Goal: Task Accomplishment & Management: Complete application form

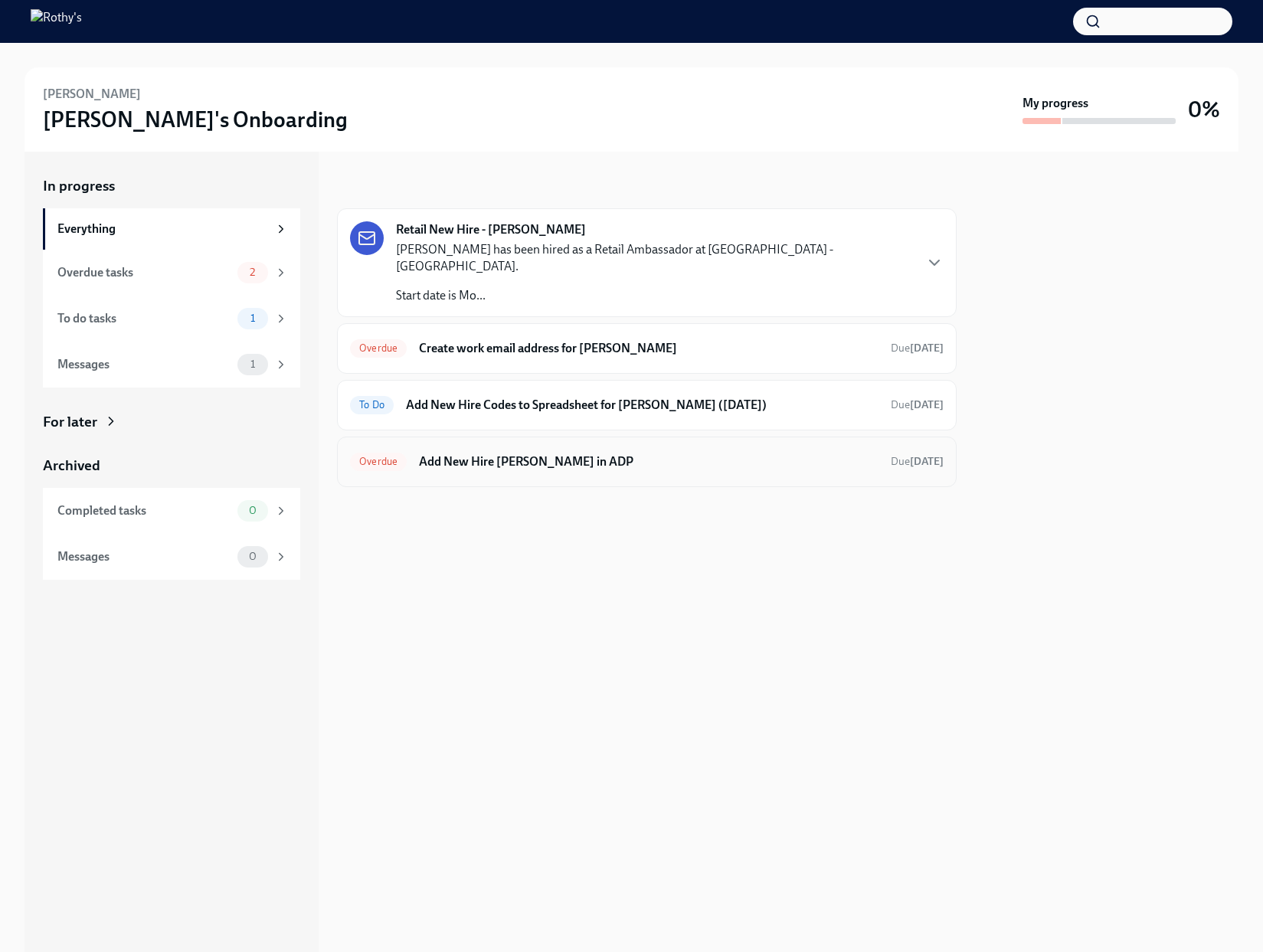
click at [626, 455] on div "Overdue Add New Hire Brittaney Duhaney in ADP Due today" at bounding box center [647, 462] width 594 height 25
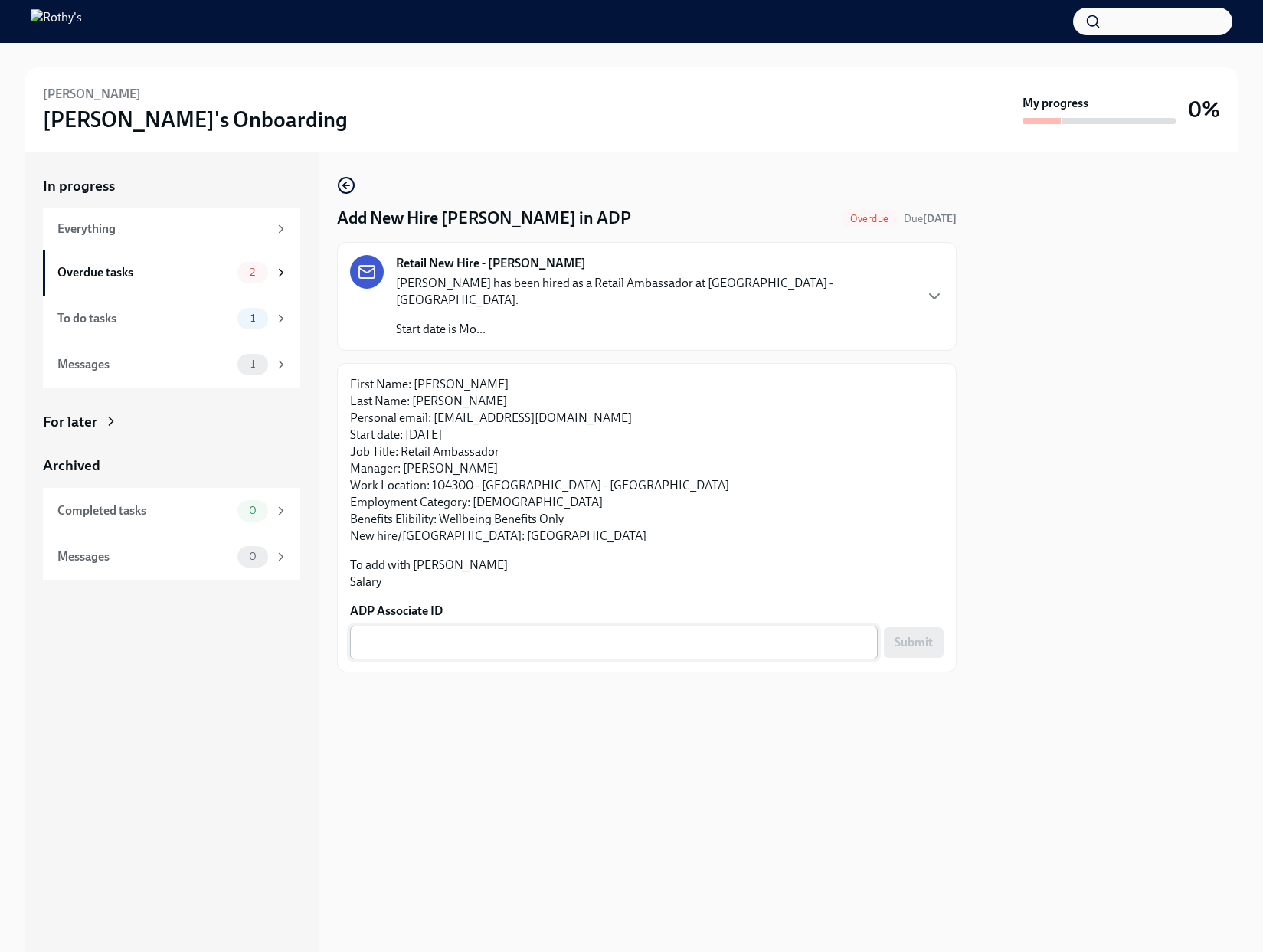
click at [594, 634] on textarea "ADP Associate ID" at bounding box center [614, 642] width 510 height 18
paste textarea "6N9WA0ISV"
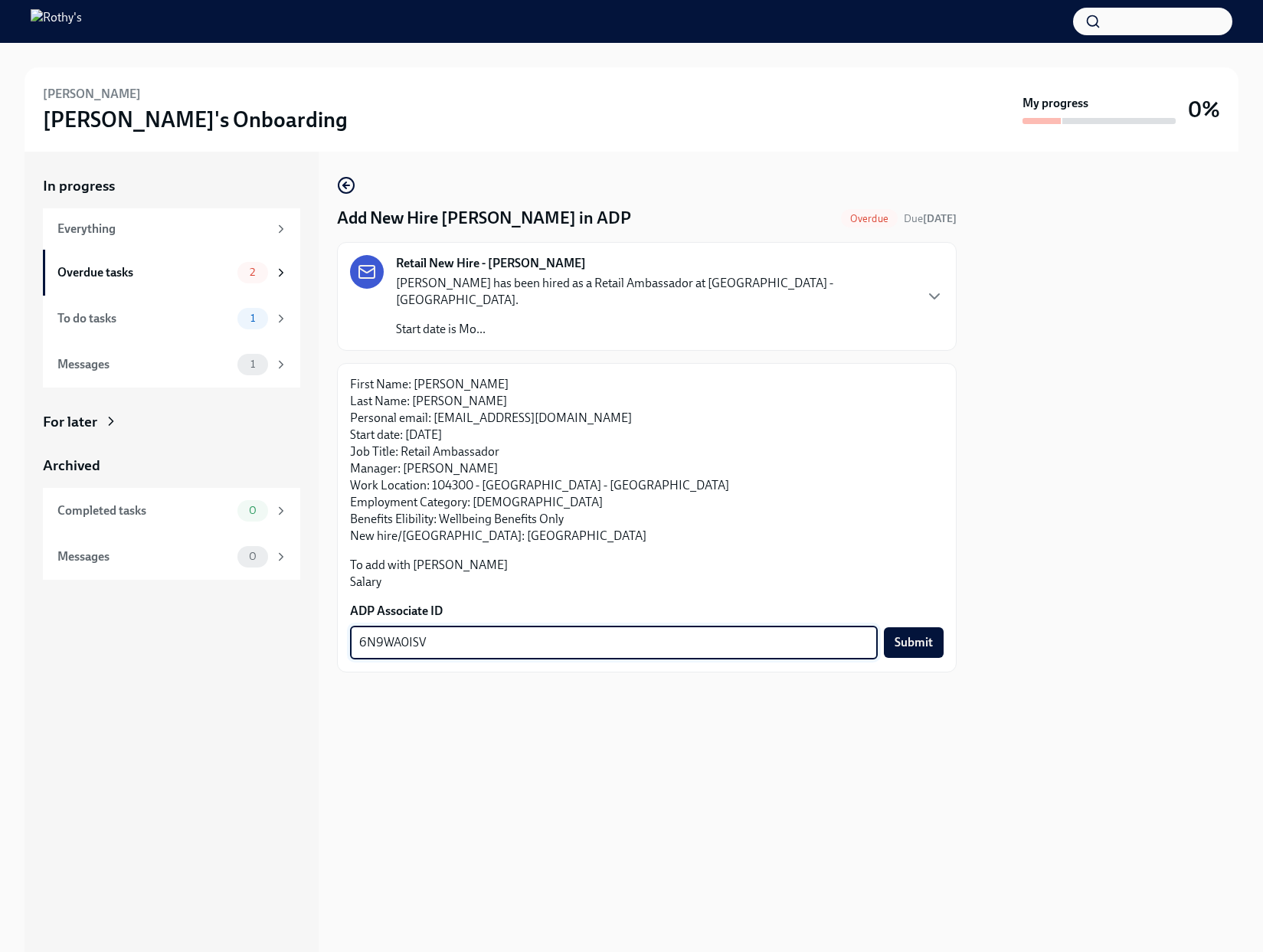
type textarea "6N9WA0ISV"
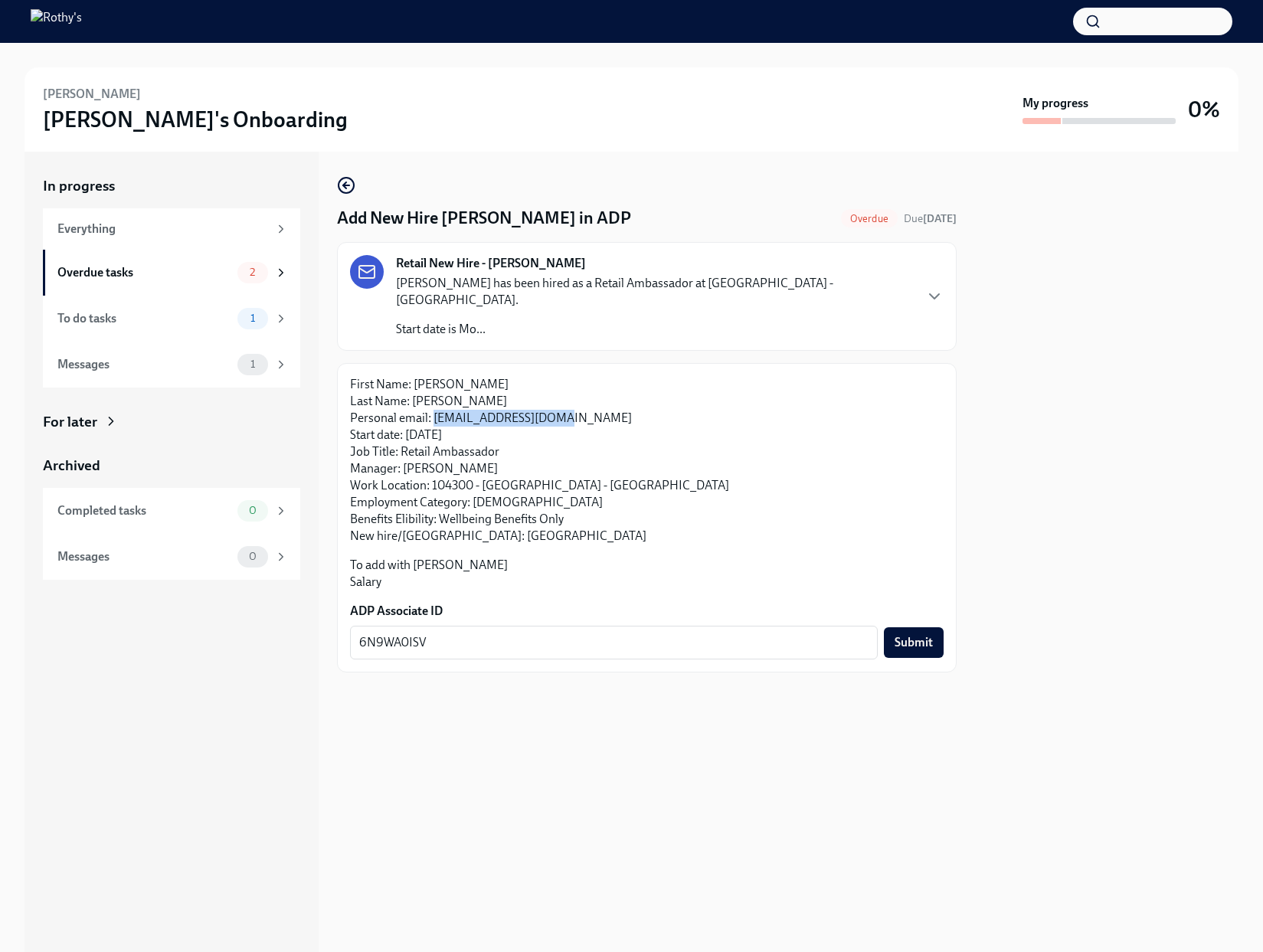
drag, startPoint x: 566, startPoint y: 399, endPoint x: 434, endPoint y: 403, distance: 132.1
click at [434, 403] on p "First Name: Brittaney Last Name: Duhaney Personal email: bduhaney98@gmail.com S…" at bounding box center [647, 460] width 594 height 169
copy p "bduhaney98@gmail.com"
click at [920, 635] on span "Submit" at bounding box center [913, 642] width 38 height 15
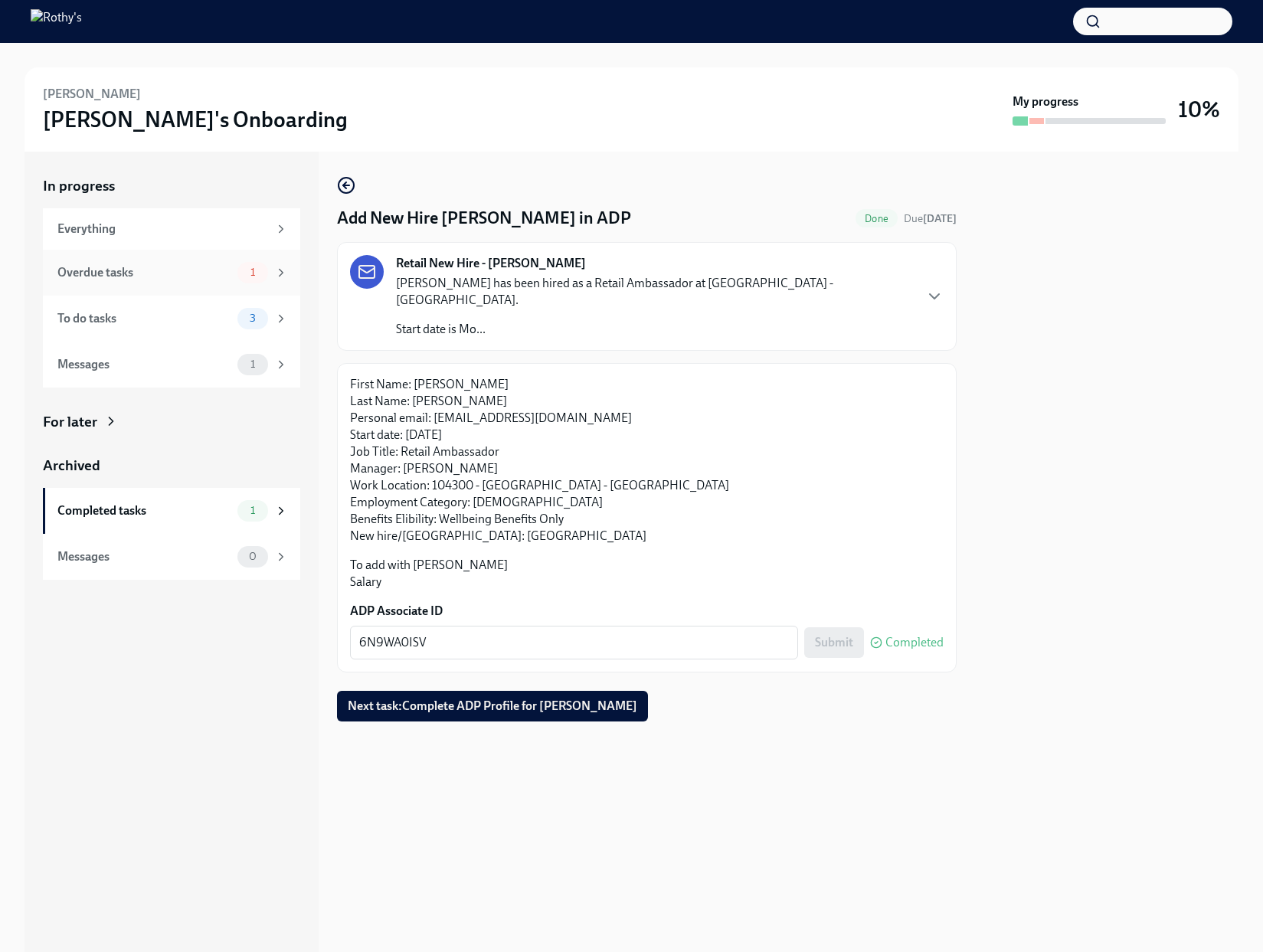
click at [171, 269] on div "Overdue tasks" at bounding box center [144, 272] width 174 height 17
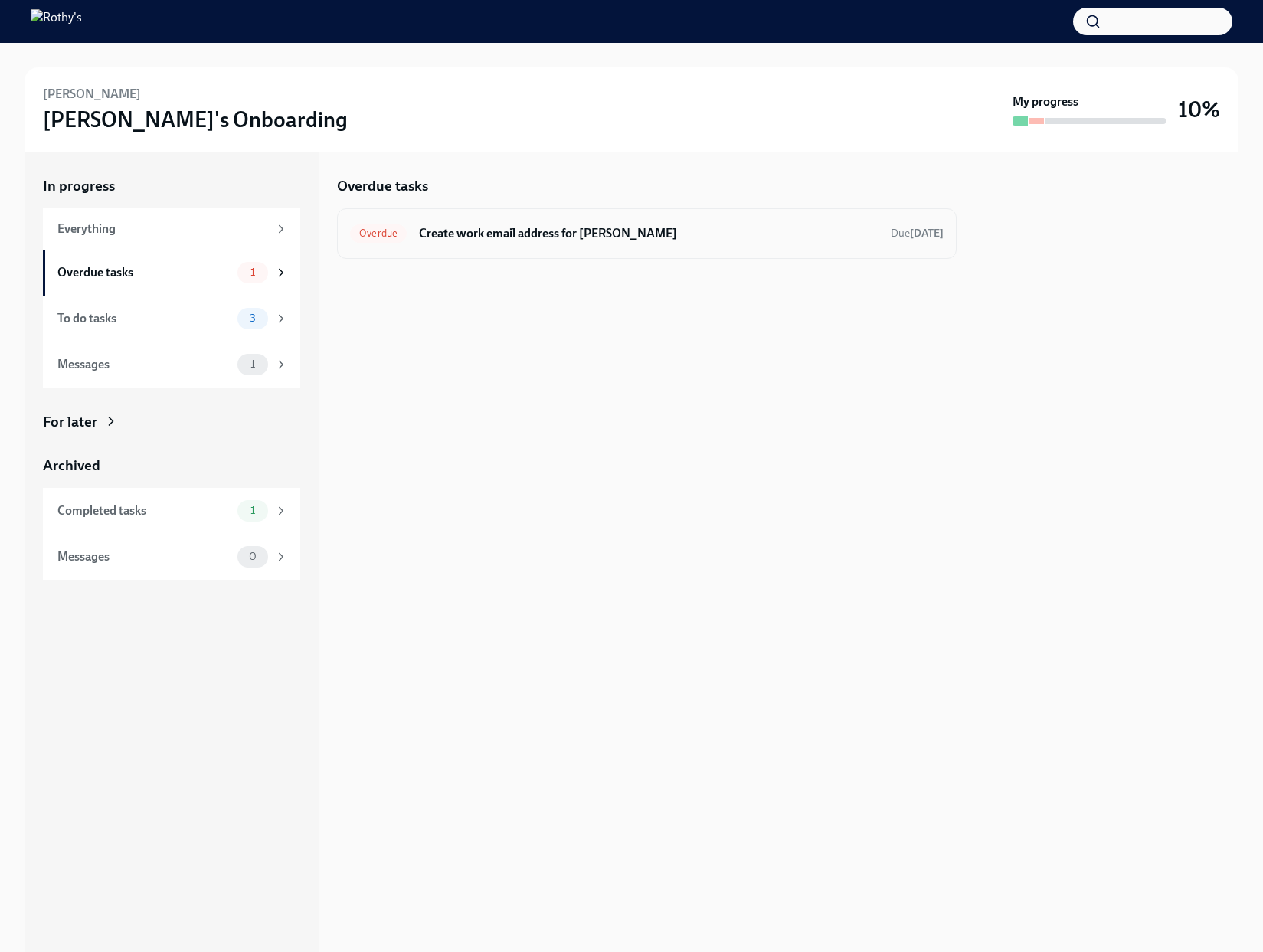
click at [499, 230] on h6 "Create work email address for Brittaney Duhaney" at bounding box center [649, 233] width 459 height 17
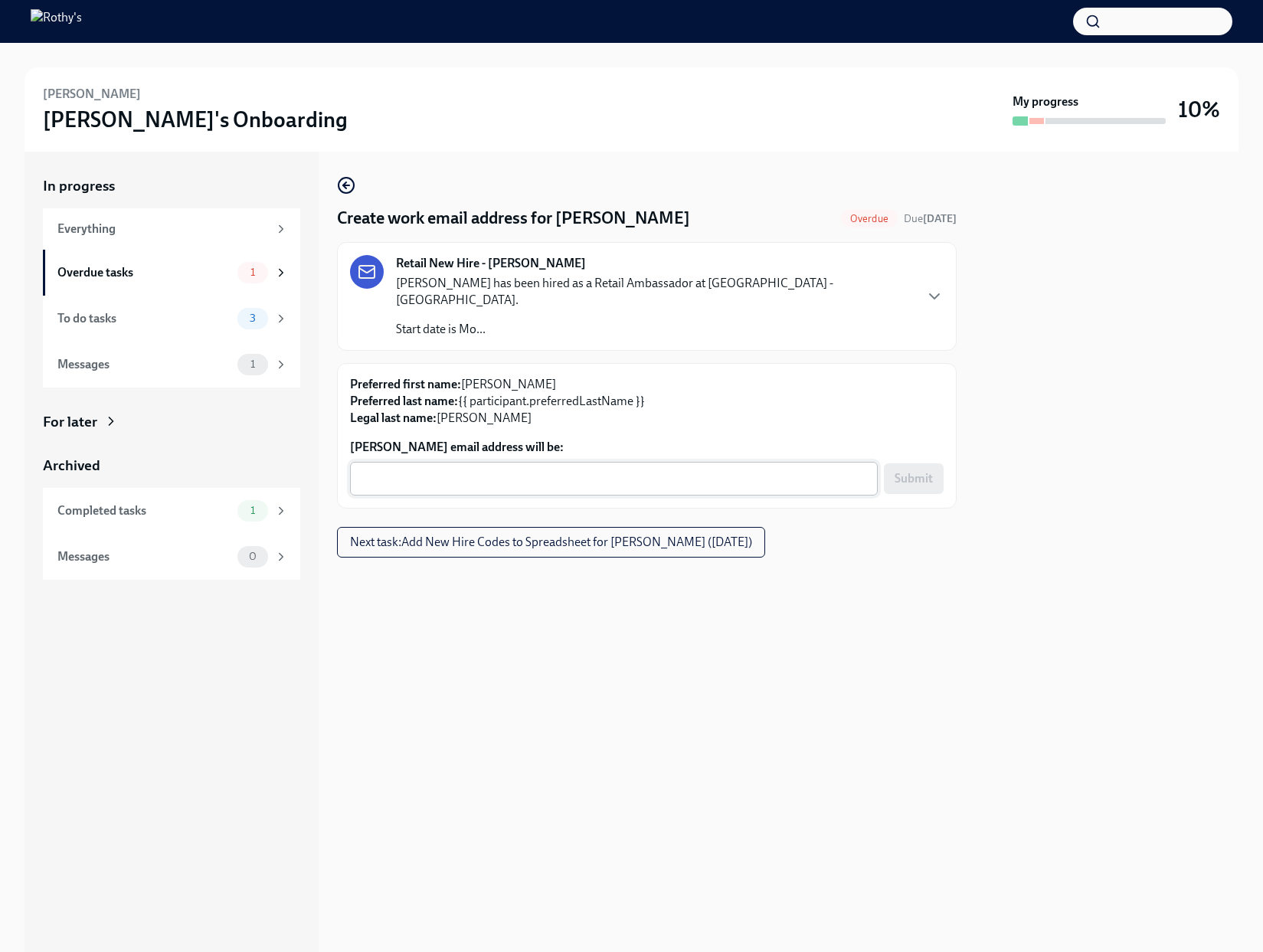
click at [665, 470] on textarea "Brittaney Duhaney's email address will be:" at bounding box center [614, 478] width 510 height 18
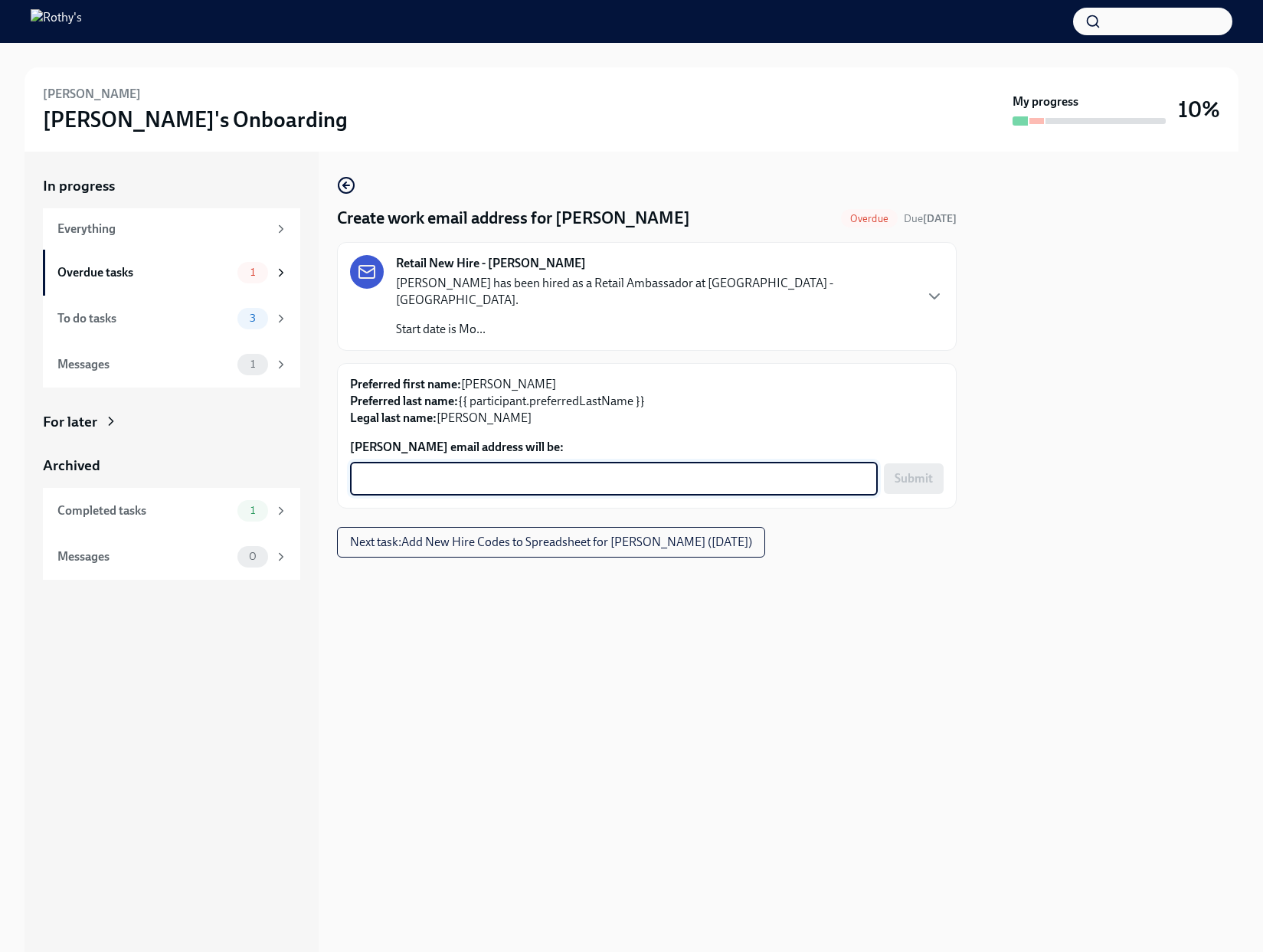
paste textarea "BrittaneyDuhaney@rothys.com"
type textarea "BrittaneyDuhaney@rothys.com"
click at [928, 471] on span "Submit" at bounding box center [913, 478] width 38 height 15
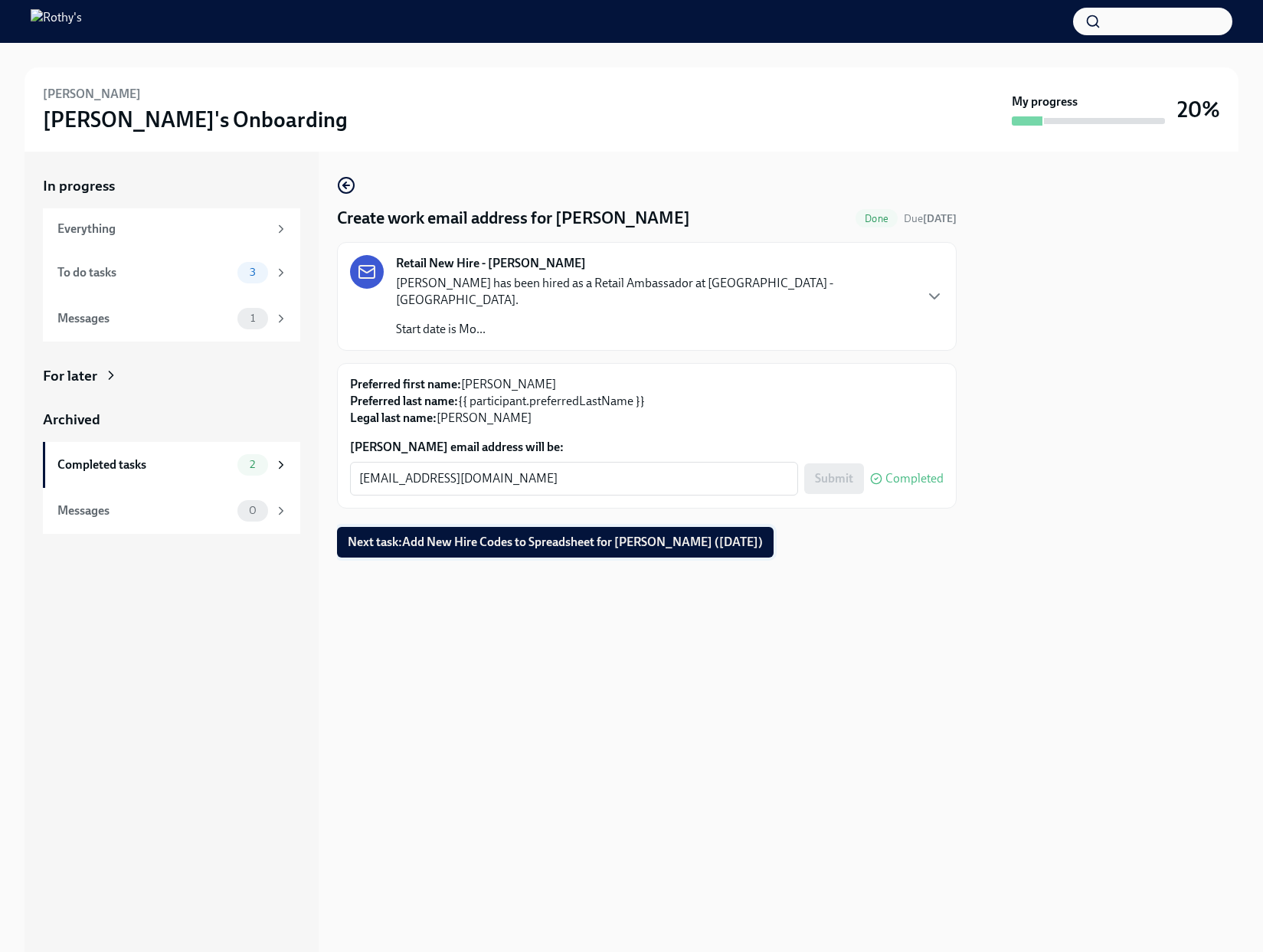
click at [489, 534] on span "Next task : Add New Hire Codes to Spreadsheet for Brittaney Duhaney (10/06/2025)" at bounding box center [555, 542] width 415 height 15
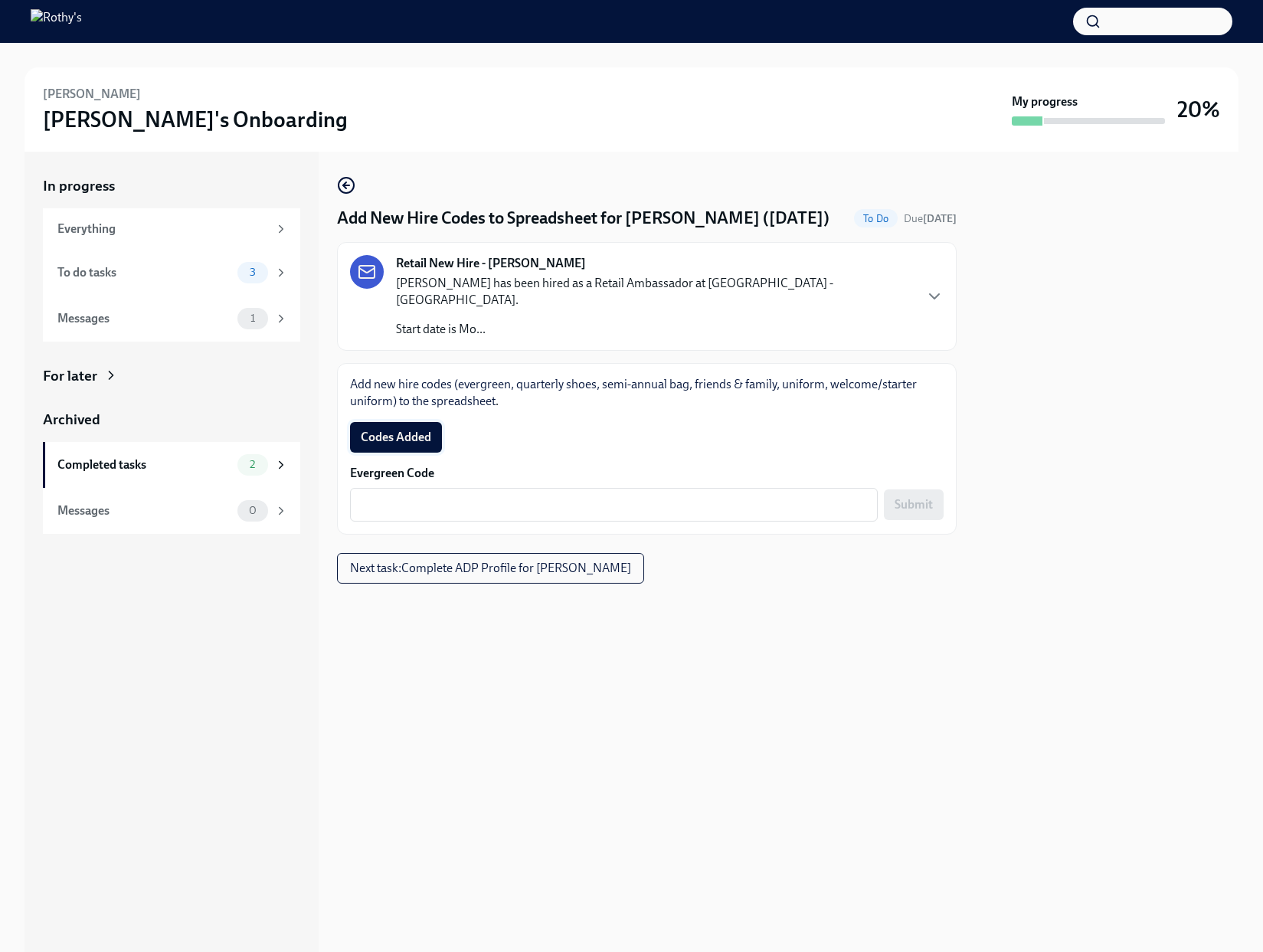
click at [412, 451] on button "Codes Added" at bounding box center [396, 438] width 92 height 30
click at [602, 506] on textarea "Evergreen Code" at bounding box center [614, 504] width 510 height 18
paste textarea "E-FF-44Z554"
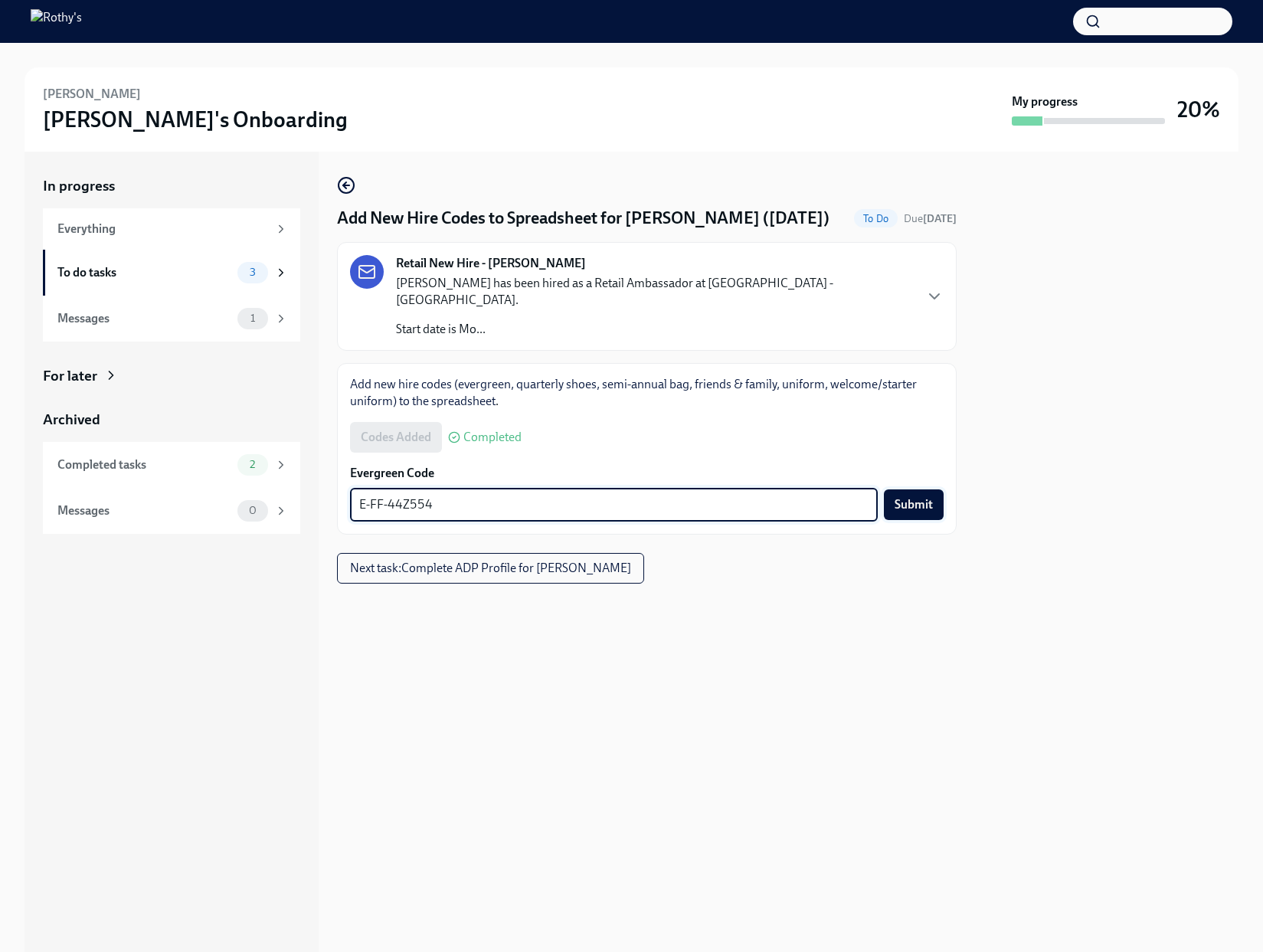
type textarea "E-FF-44Z554"
click at [924, 505] on span "Submit" at bounding box center [913, 504] width 38 height 15
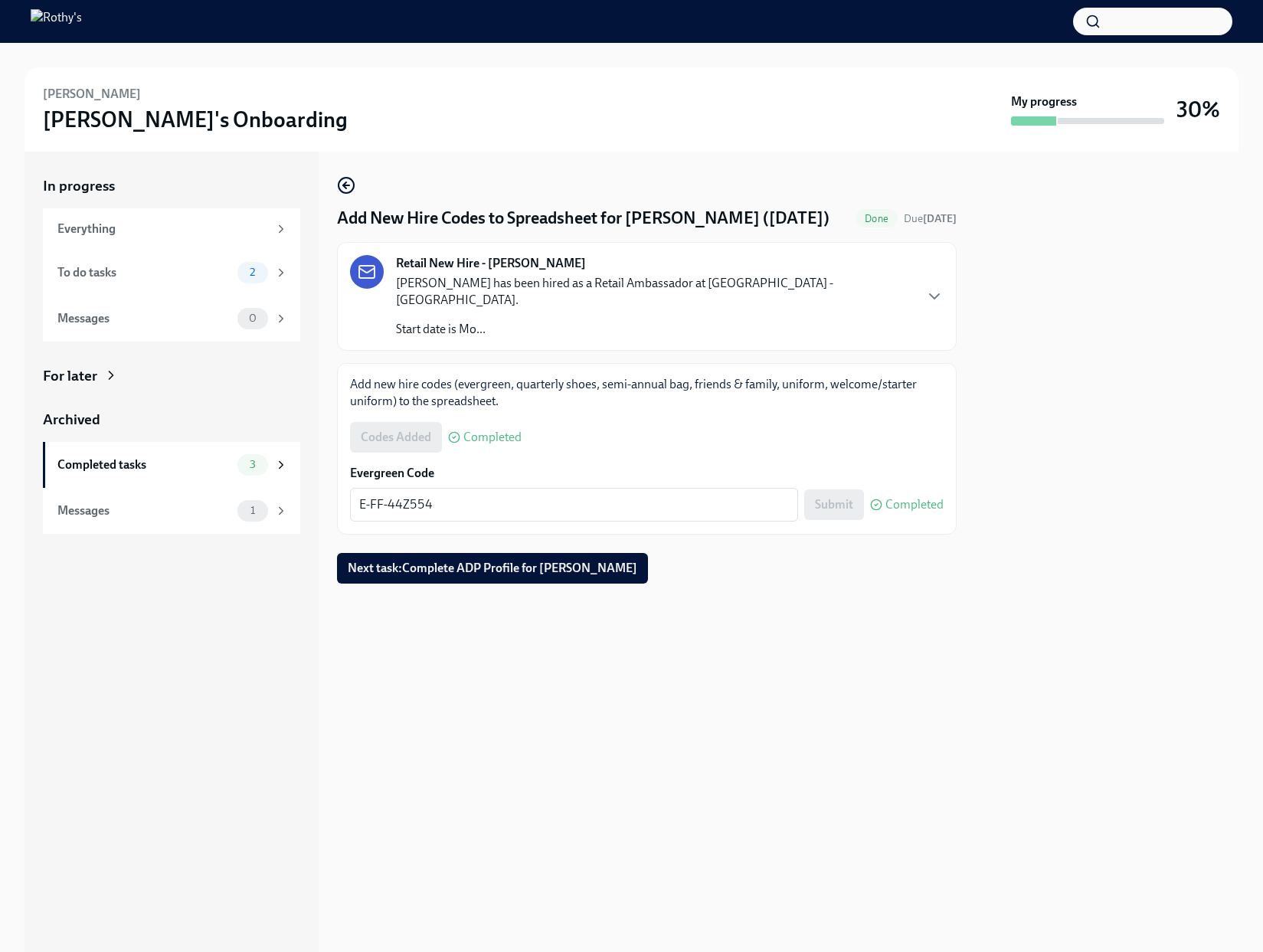
click at [128, 278] on div "To do tasks" at bounding box center [144, 272] width 174 height 17
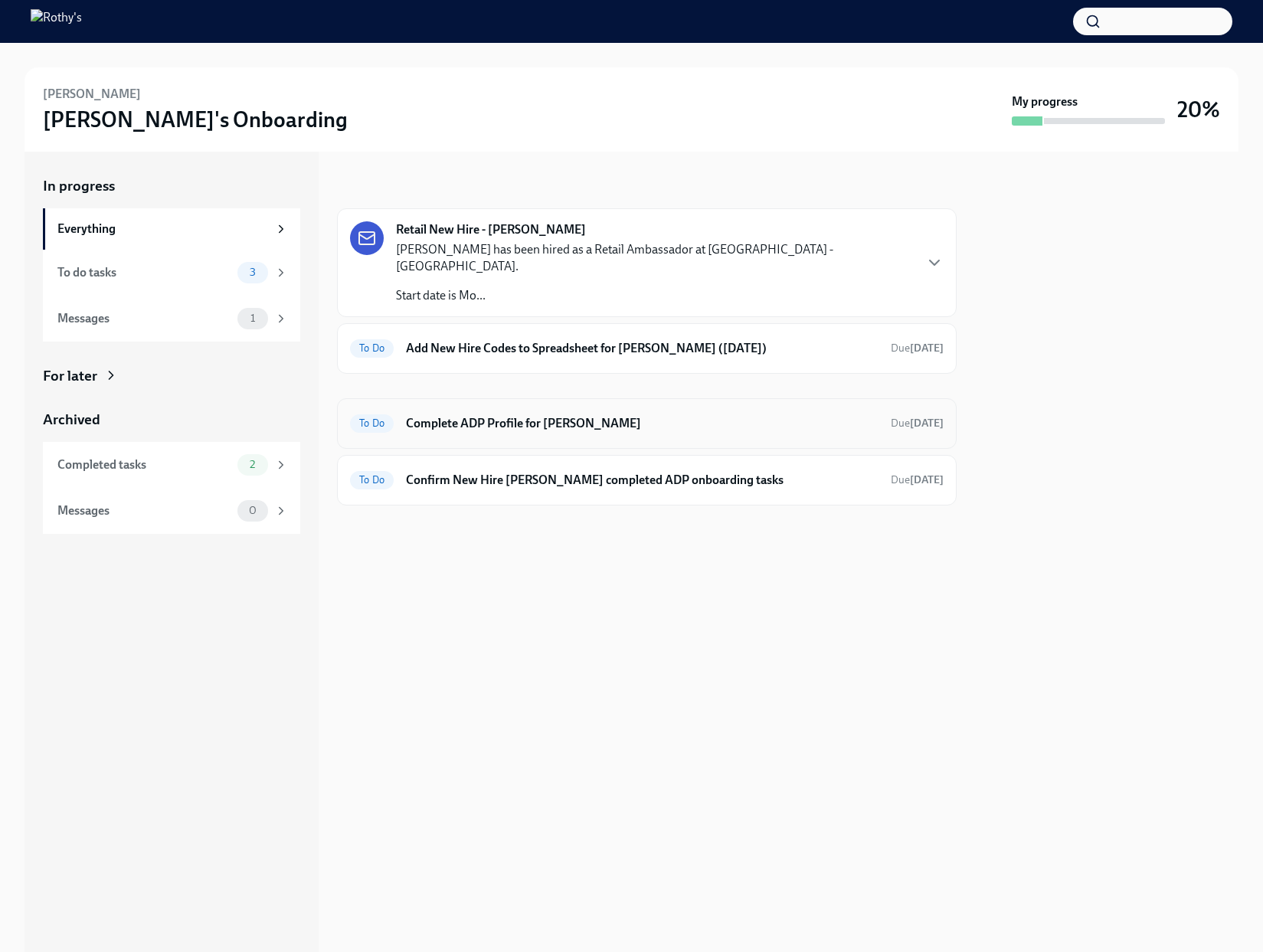
click at [512, 415] on h6 "Complete ADP Profile for [PERSON_NAME]" at bounding box center [641, 423] width 473 height 17
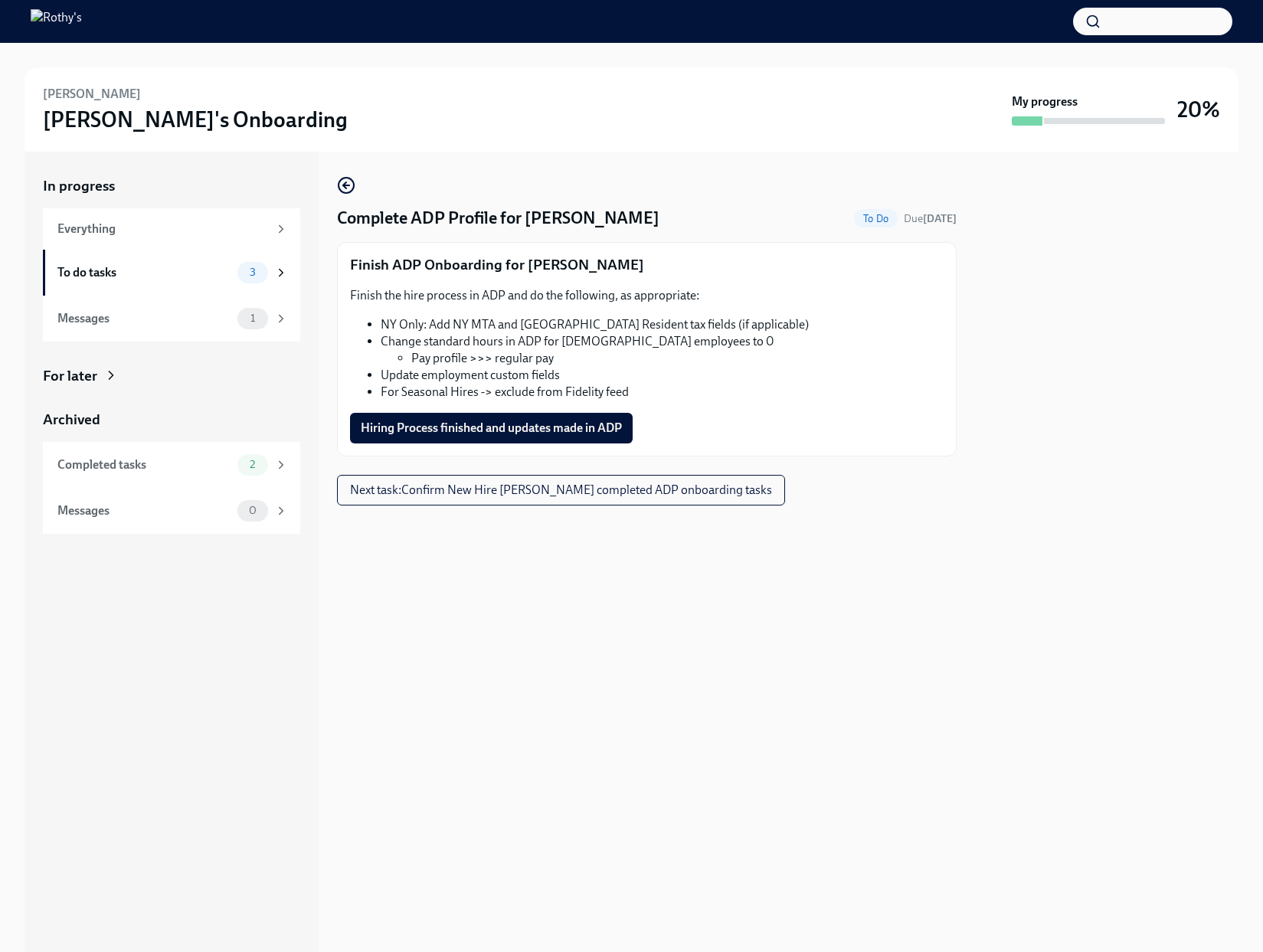
click at [349, 174] on div "Complete ADP Profile for [PERSON_NAME] To Do Due [DATE] Finish ADP Onboarding f…" at bounding box center [646, 552] width 620 height 801
click at [349, 180] on icon "button" at bounding box center [346, 185] width 18 height 18
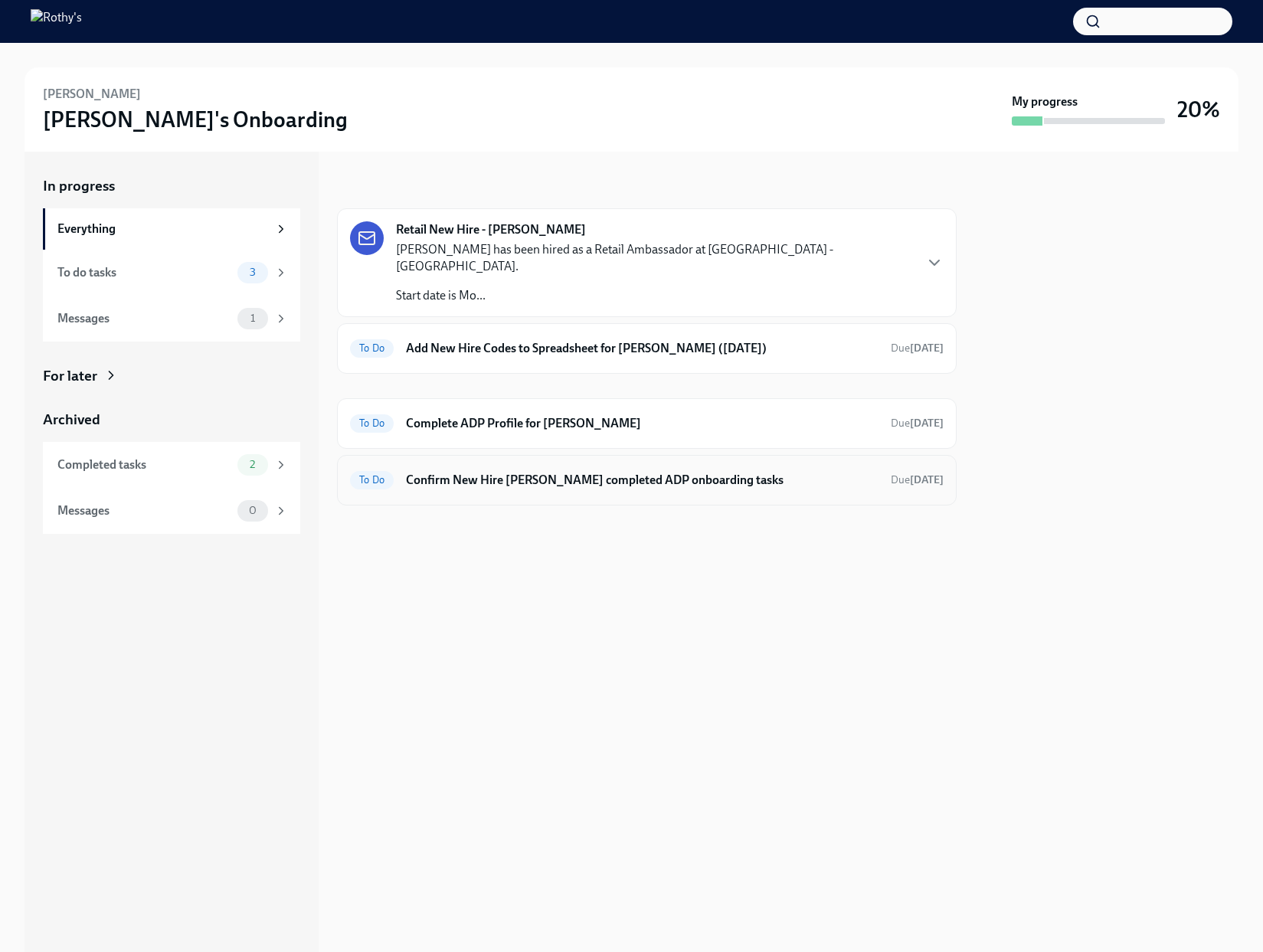
click at [500, 472] on h6 "Confirm New Hire [PERSON_NAME] completed ADP onboarding tasks" at bounding box center [641, 480] width 473 height 17
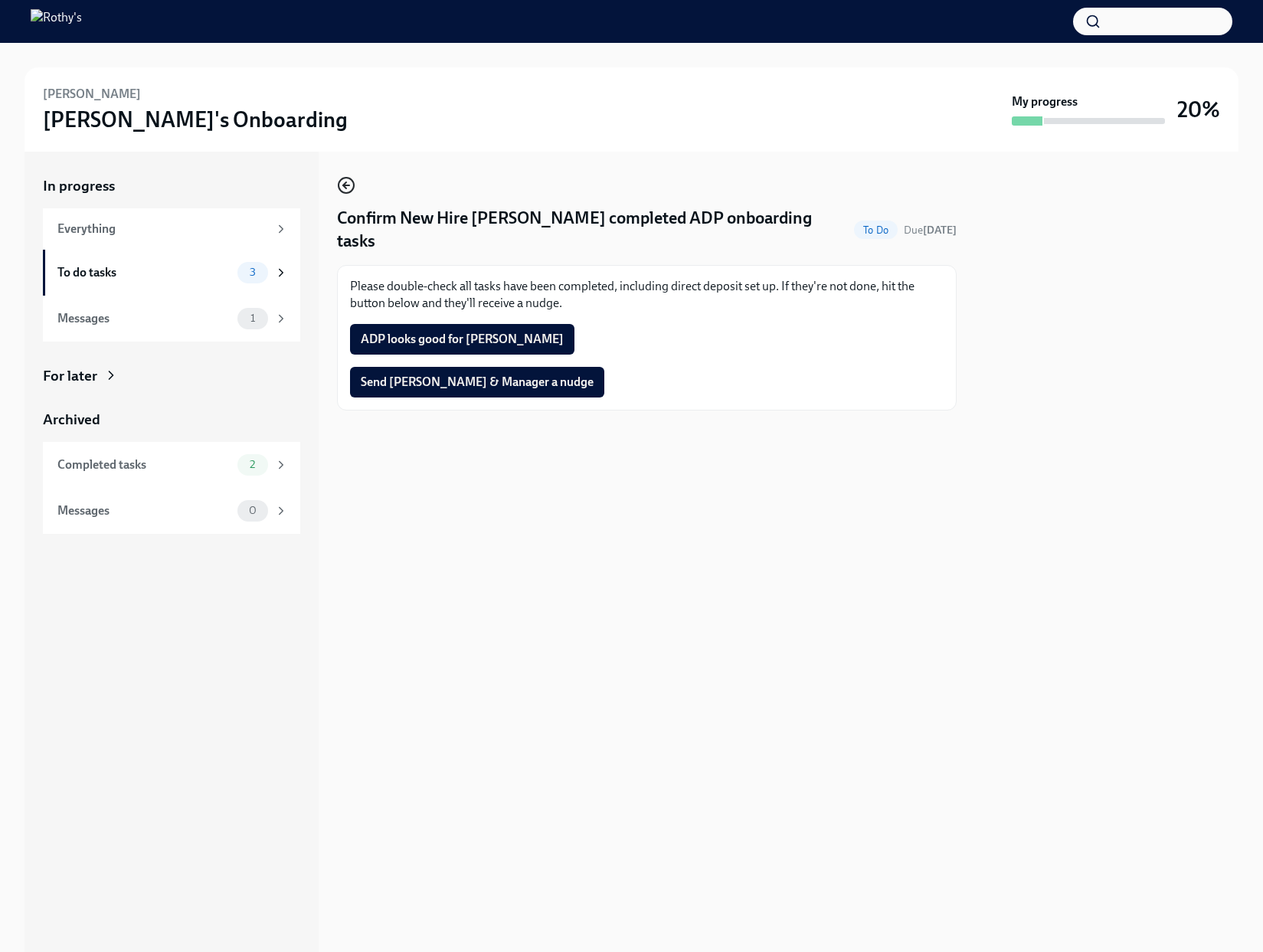
click at [338, 178] on icon "button" at bounding box center [346, 185] width 18 height 18
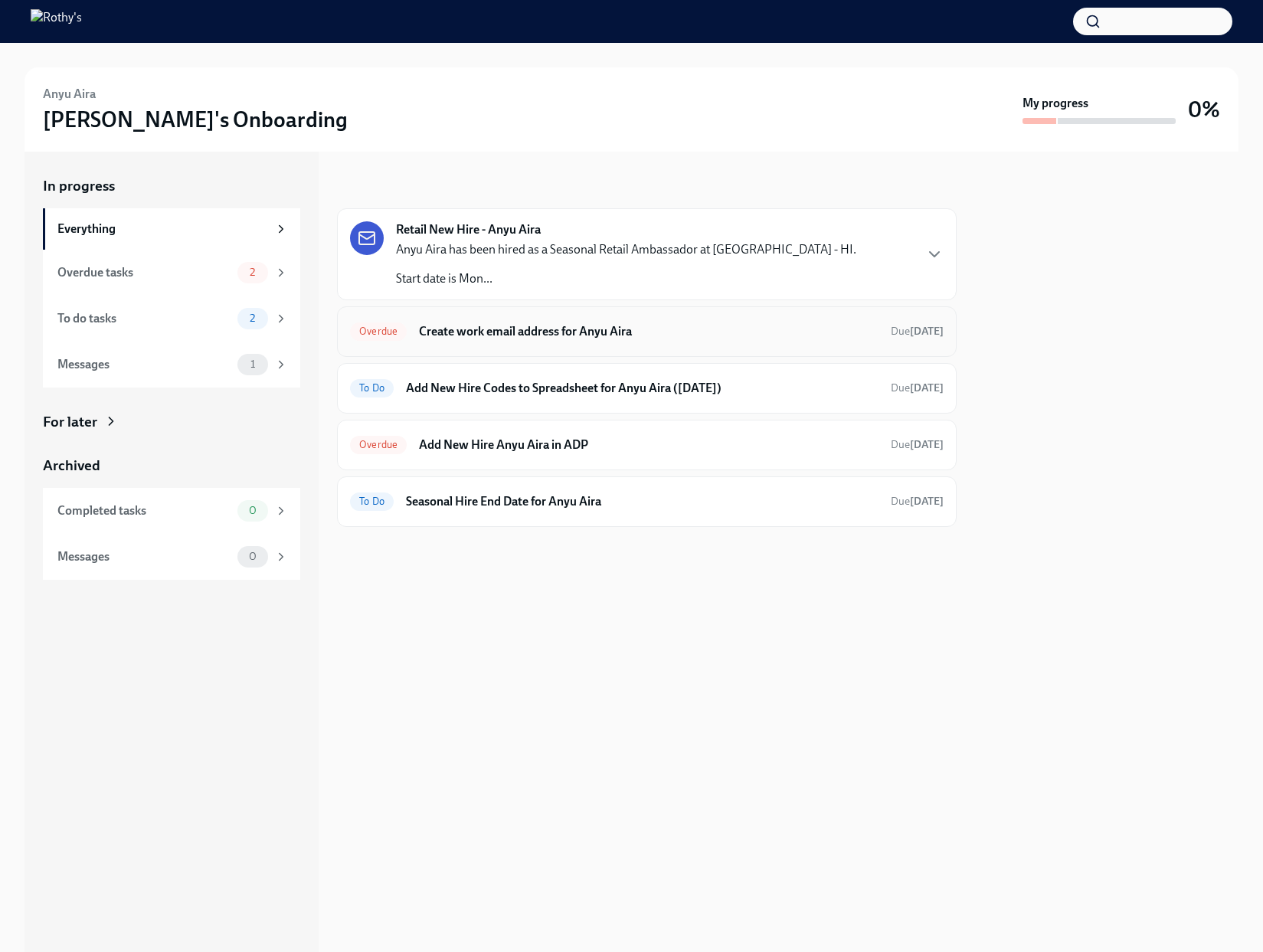
click at [504, 328] on h6 "Create work email address for Anyu Aira" at bounding box center [649, 331] width 459 height 17
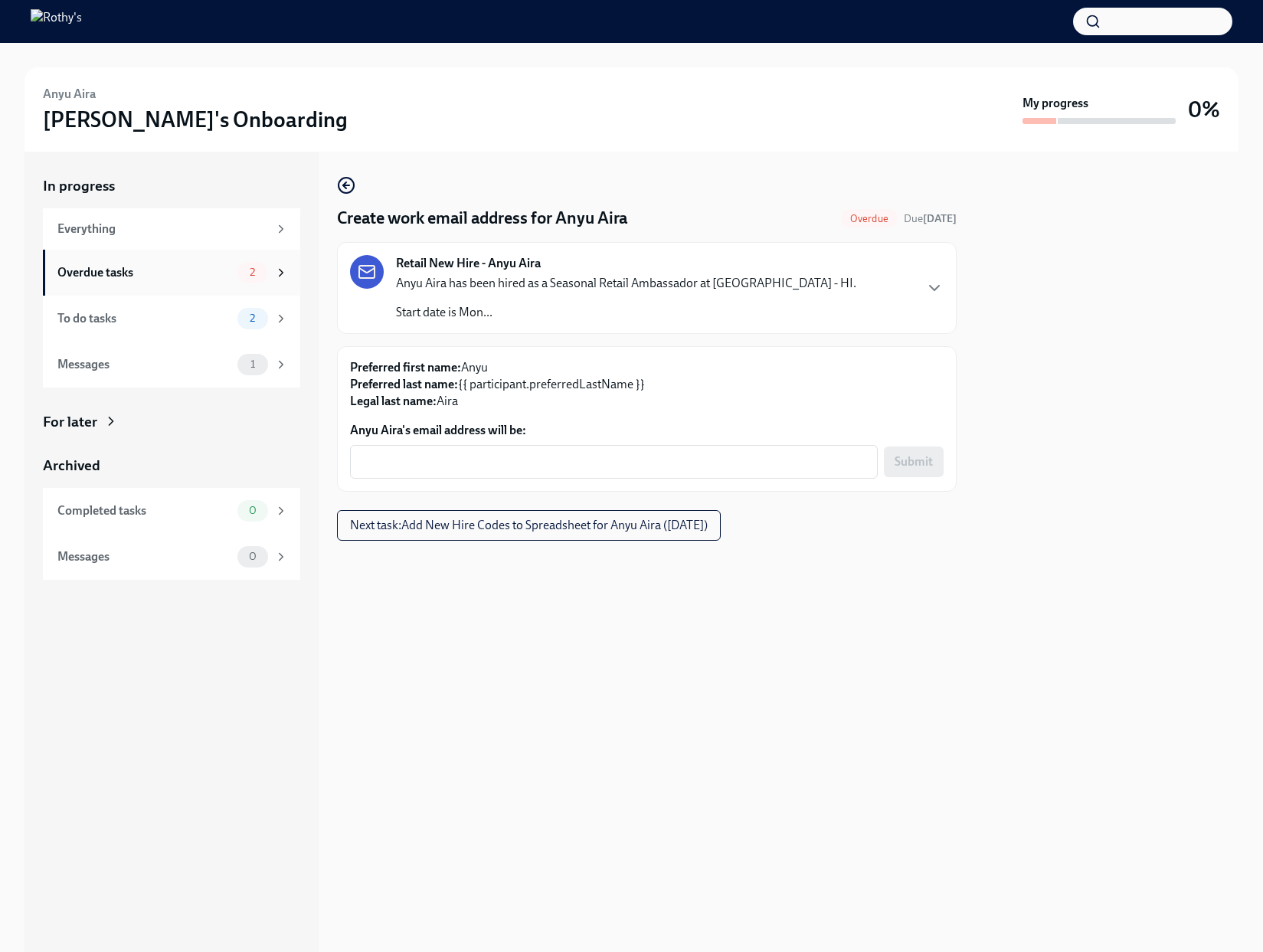
click at [225, 272] on div "Overdue tasks" at bounding box center [144, 272] width 174 height 17
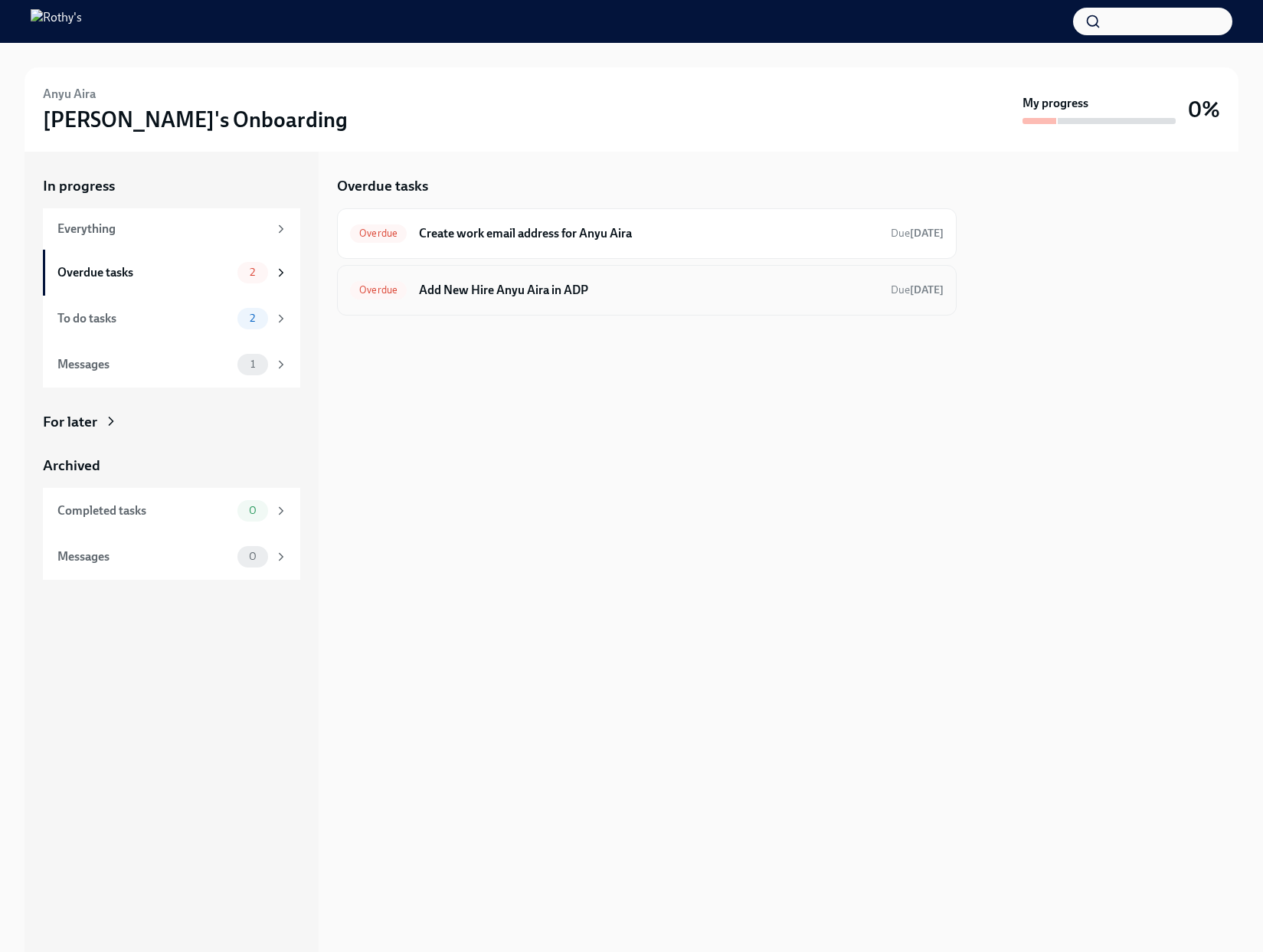
click at [482, 307] on div "Overdue Add New Hire Anyu Aira in ADP Due today" at bounding box center [646, 290] width 620 height 50
click at [474, 298] on div "Overdue Add New Hire Anyu Aira in ADP Due today" at bounding box center [647, 290] width 594 height 25
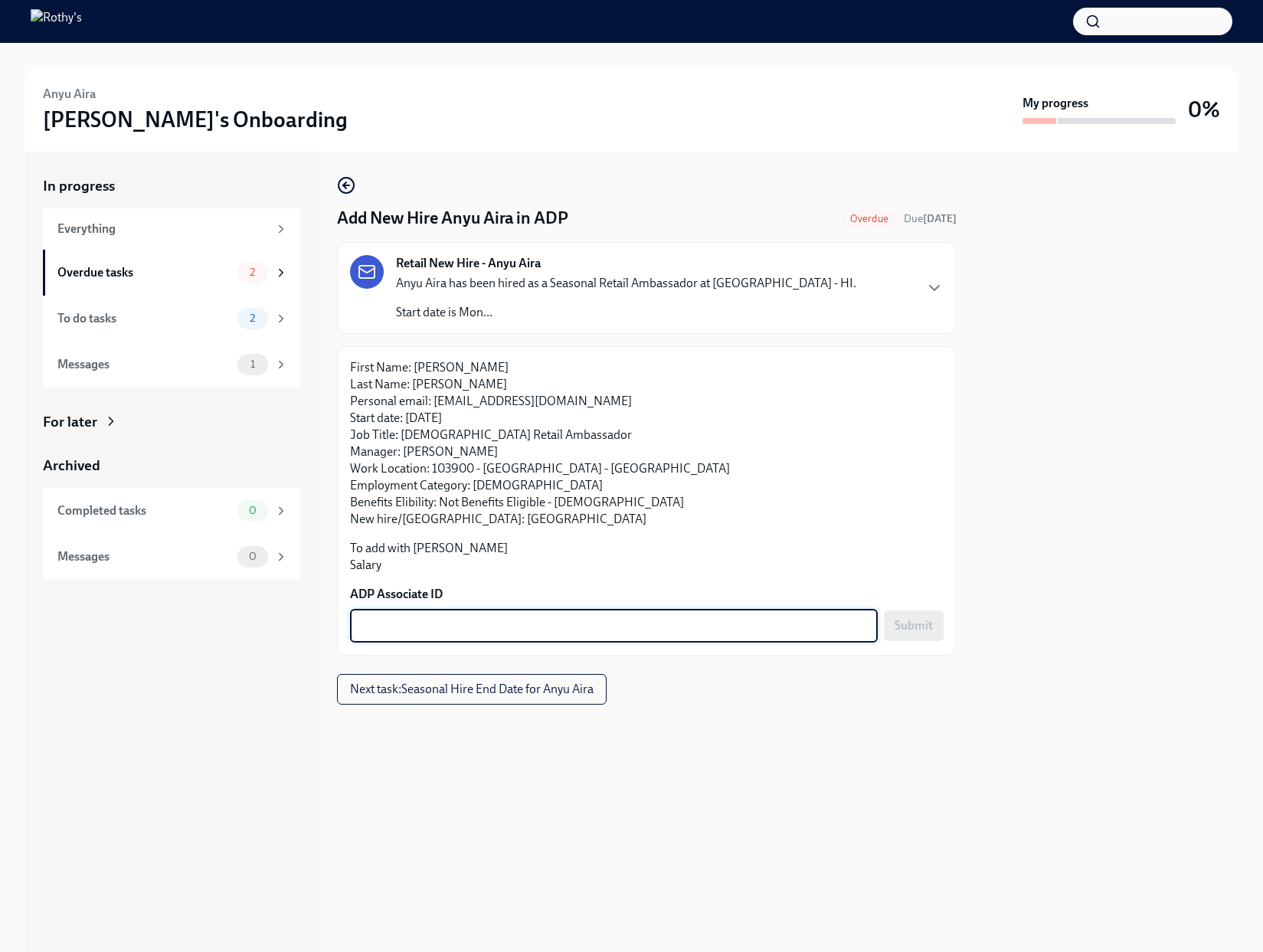
click at [556, 627] on textarea "ADP Associate ID" at bounding box center [614, 626] width 510 height 18
paste textarea "RDX1HLFBJ"
type textarea "RDX1HLFBJ"
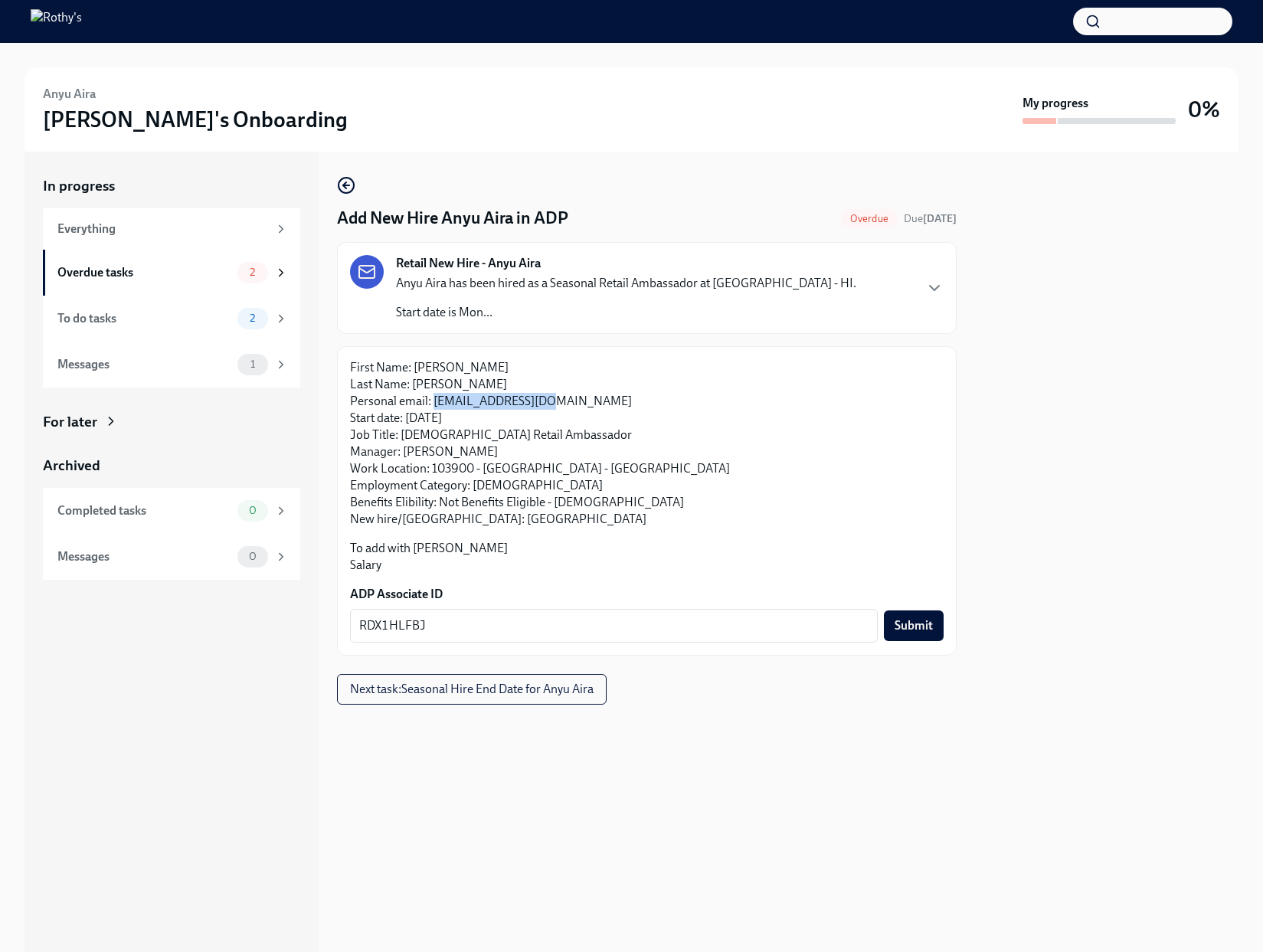
drag, startPoint x: 545, startPoint y: 403, endPoint x: 435, endPoint y: 403, distance: 110.0
click at [435, 403] on p "First Name: Anyu Last Name: Aira Personal email: anyuaira@gmail.com Start date:…" at bounding box center [647, 443] width 594 height 169
copy p "anyuaira@gmail.com"
click at [909, 623] on span "Submit" at bounding box center [913, 626] width 38 height 15
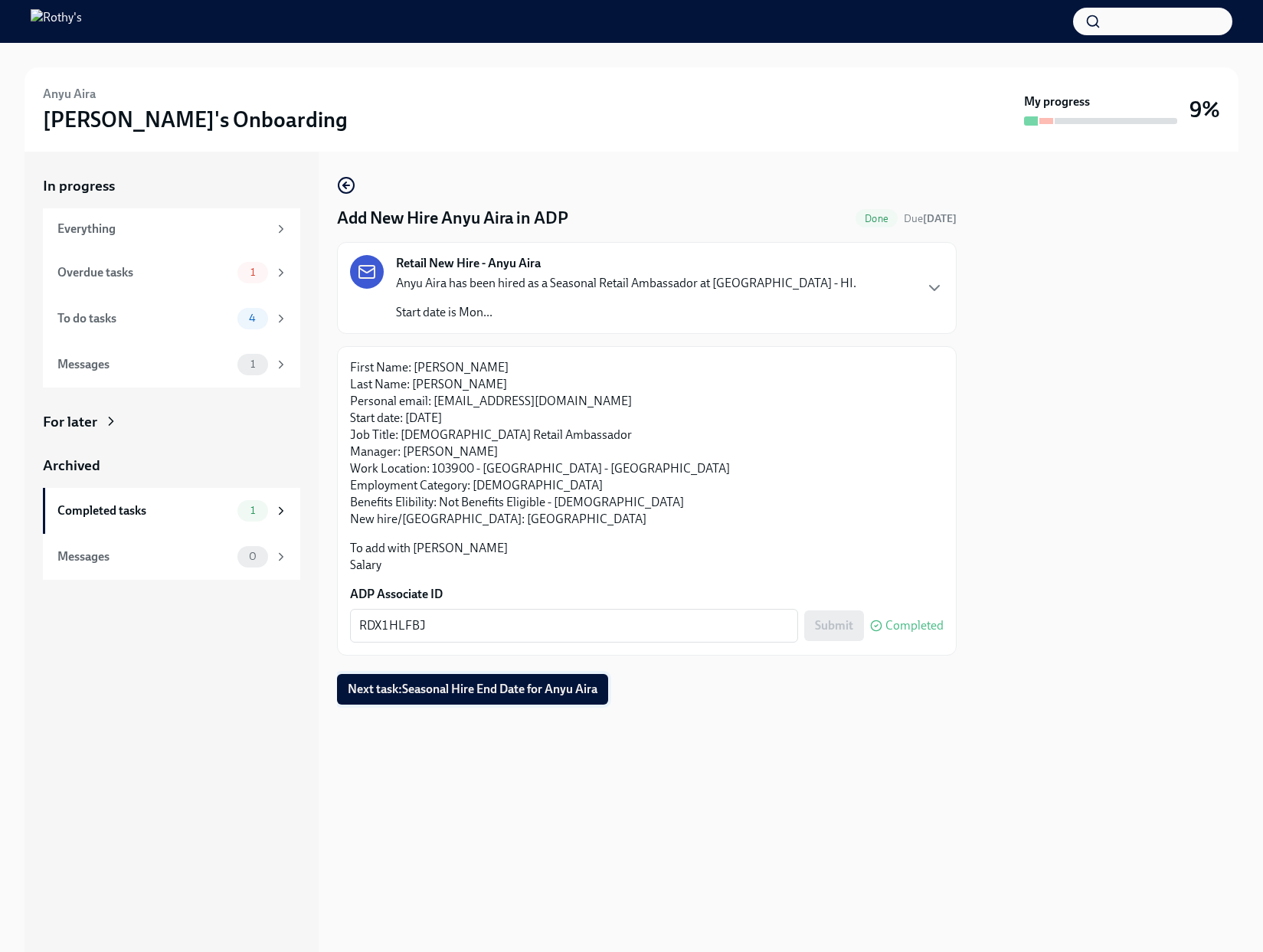
click at [483, 695] on span "Next task : Seasonal Hire End Date for Anyu Aira" at bounding box center [473, 689] width 250 height 15
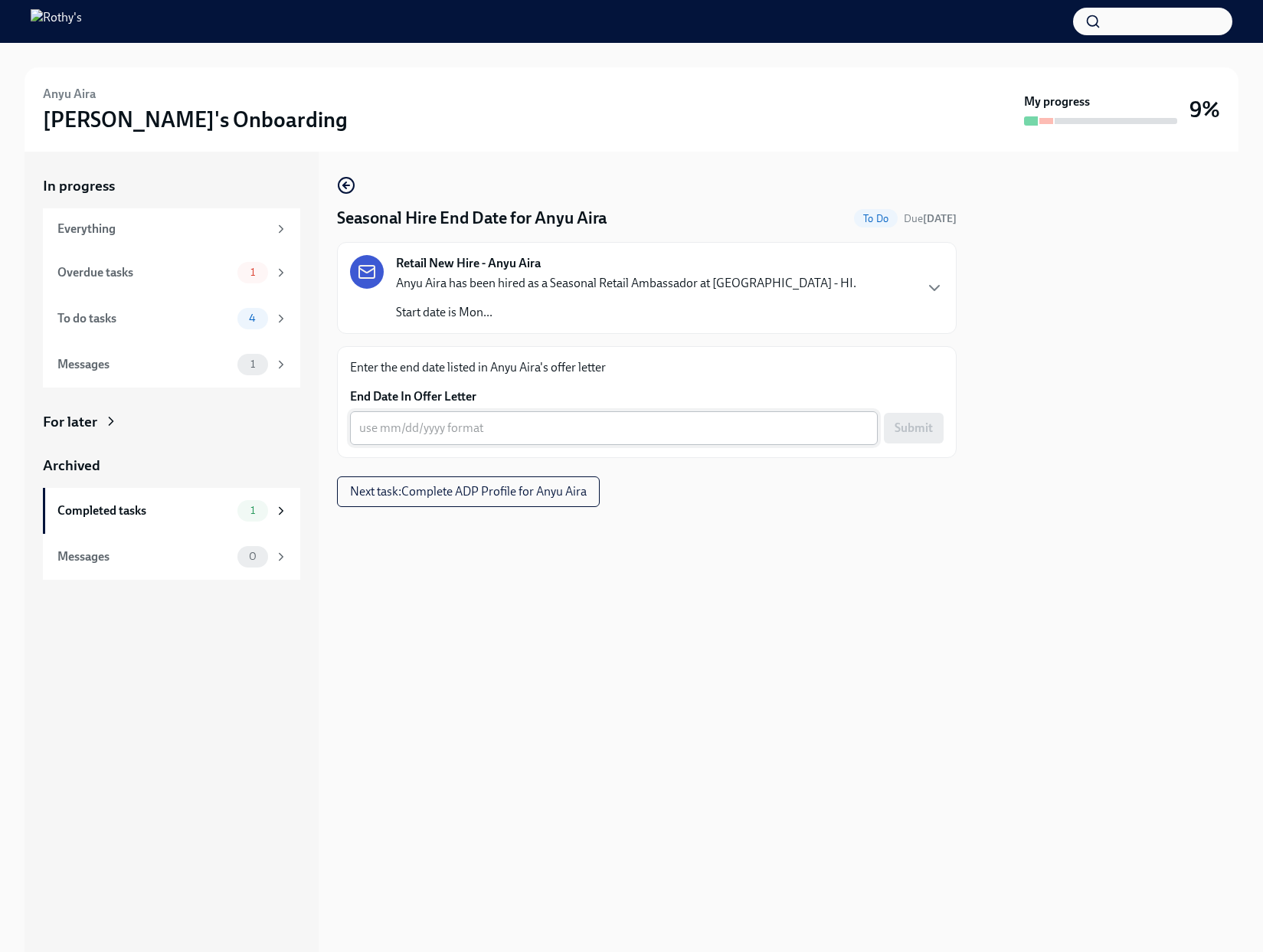
click at [546, 427] on textarea "End Date In Offer Letter" at bounding box center [614, 428] width 510 height 18
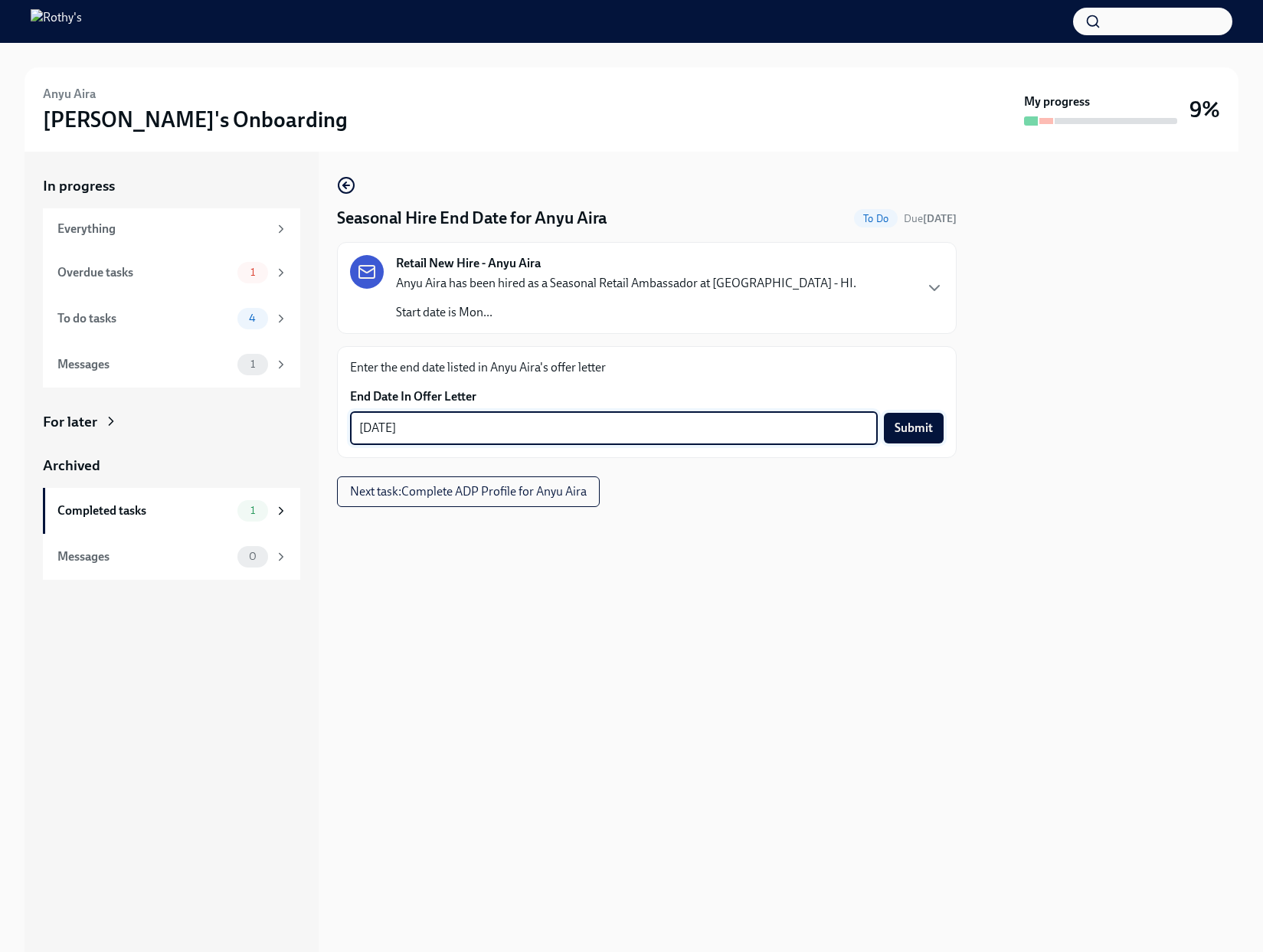
type textarea "01/04/2026"
click at [928, 437] on button "Submit" at bounding box center [913, 428] width 60 height 30
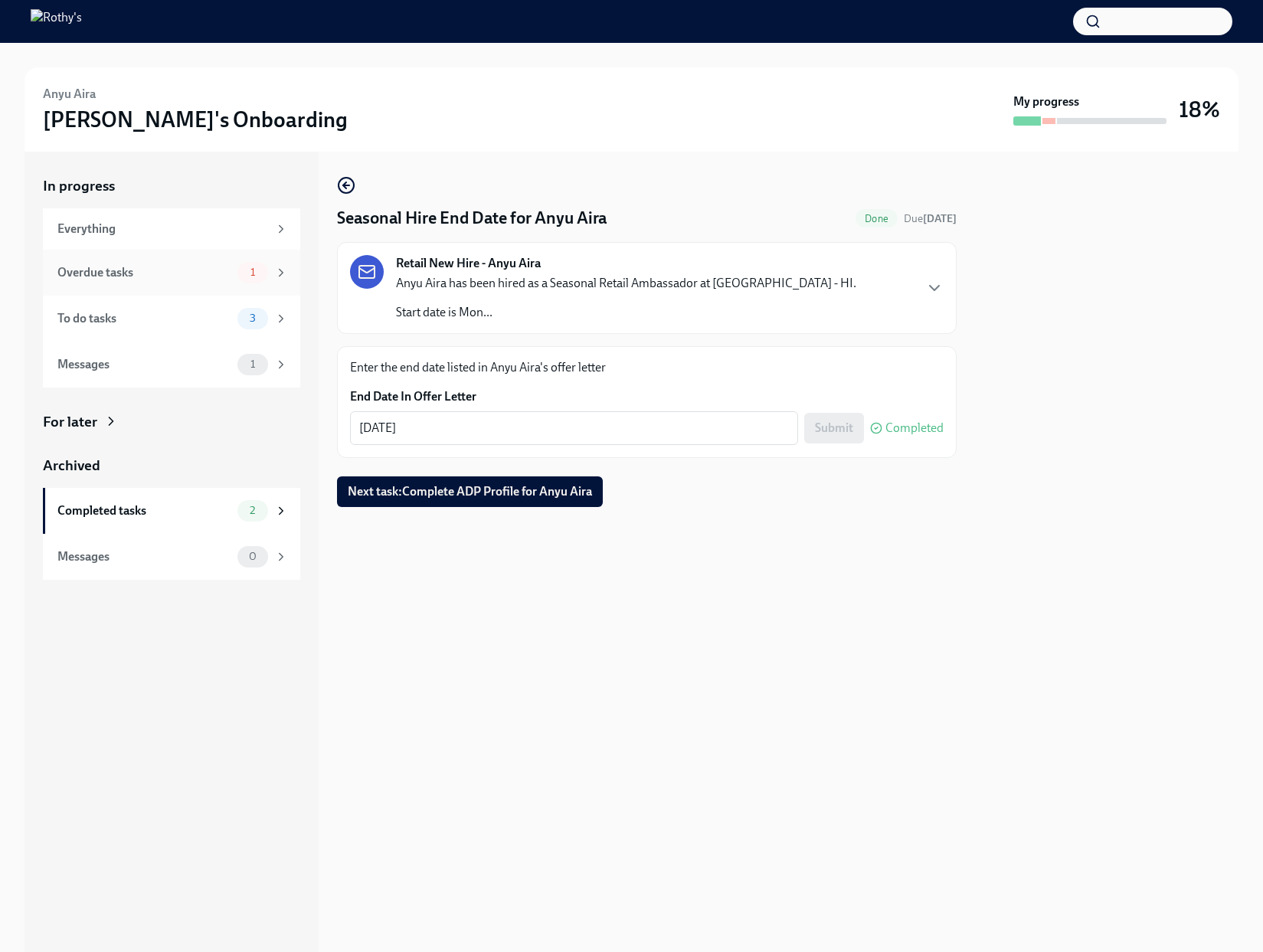
click at [184, 283] on div "Overdue tasks 1" at bounding box center [172, 272] width 258 height 46
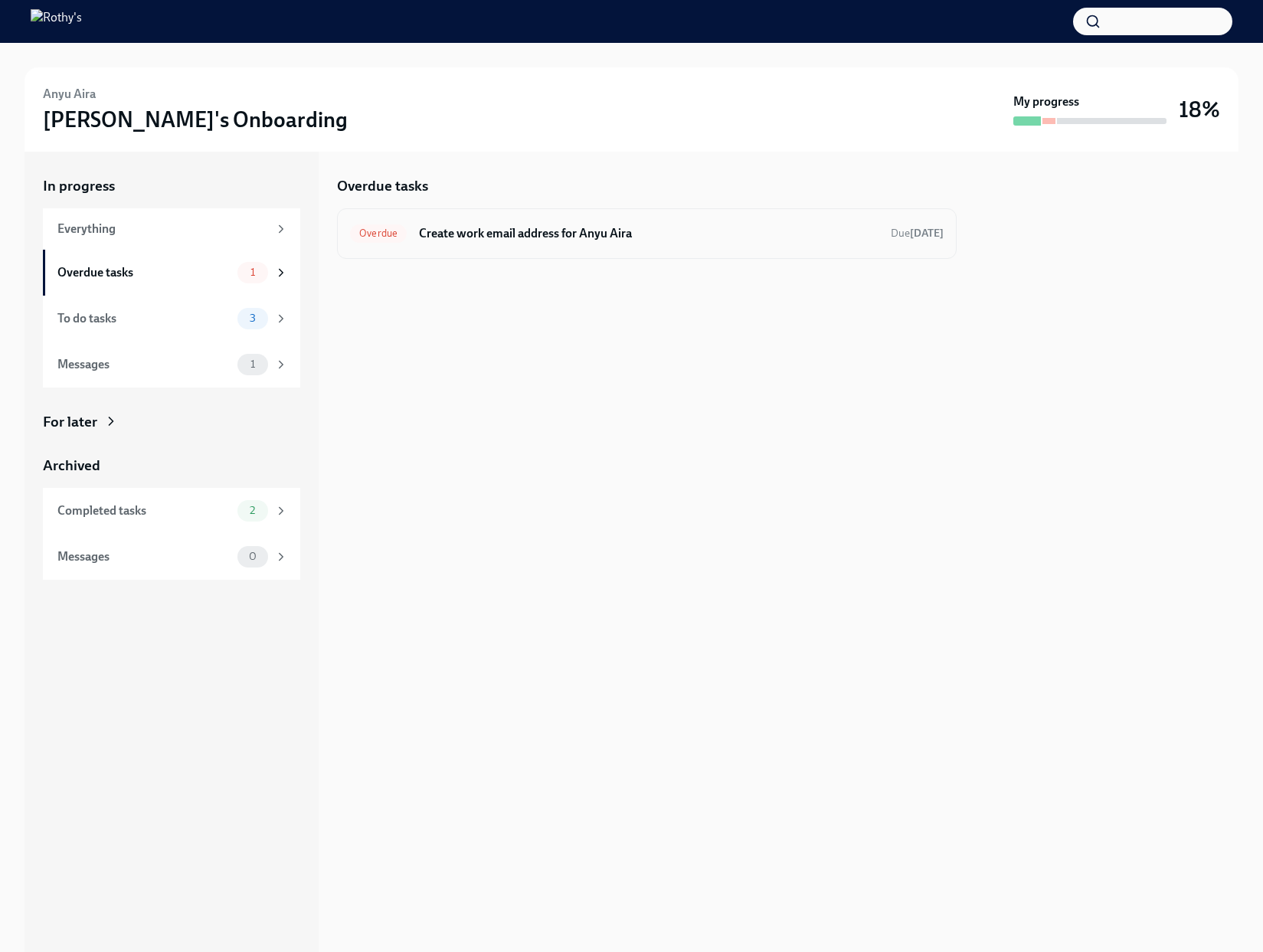
click at [468, 226] on h6 "Create work email address for Anyu Aira" at bounding box center [649, 233] width 459 height 17
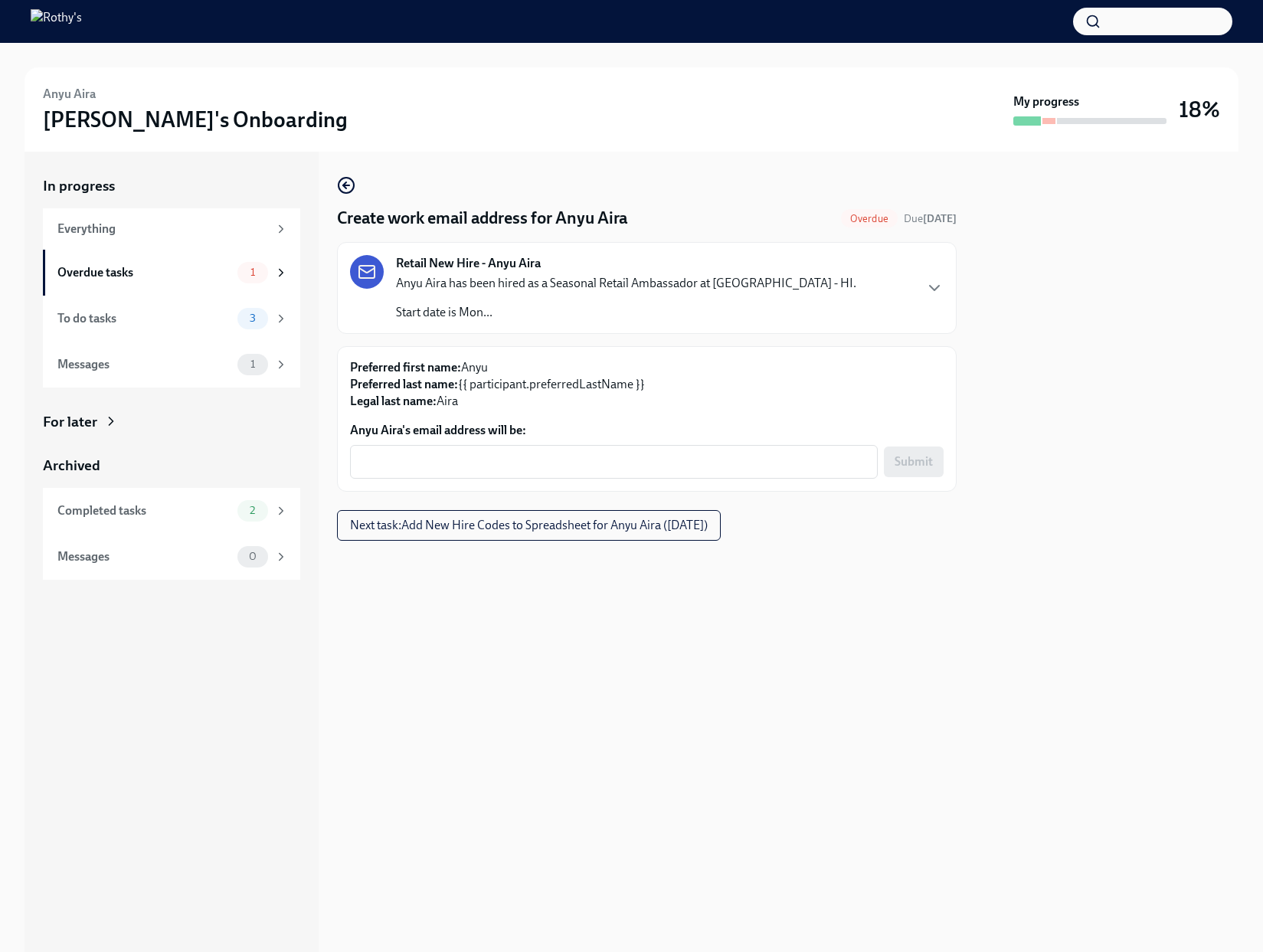
click at [514, 442] on form "Anyu Aira's email address will be: x ​ Submit" at bounding box center [647, 450] width 594 height 57
click at [514, 453] on textarea "Anyu Aira's email address will be:" at bounding box center [614, 462] width 510 height 18
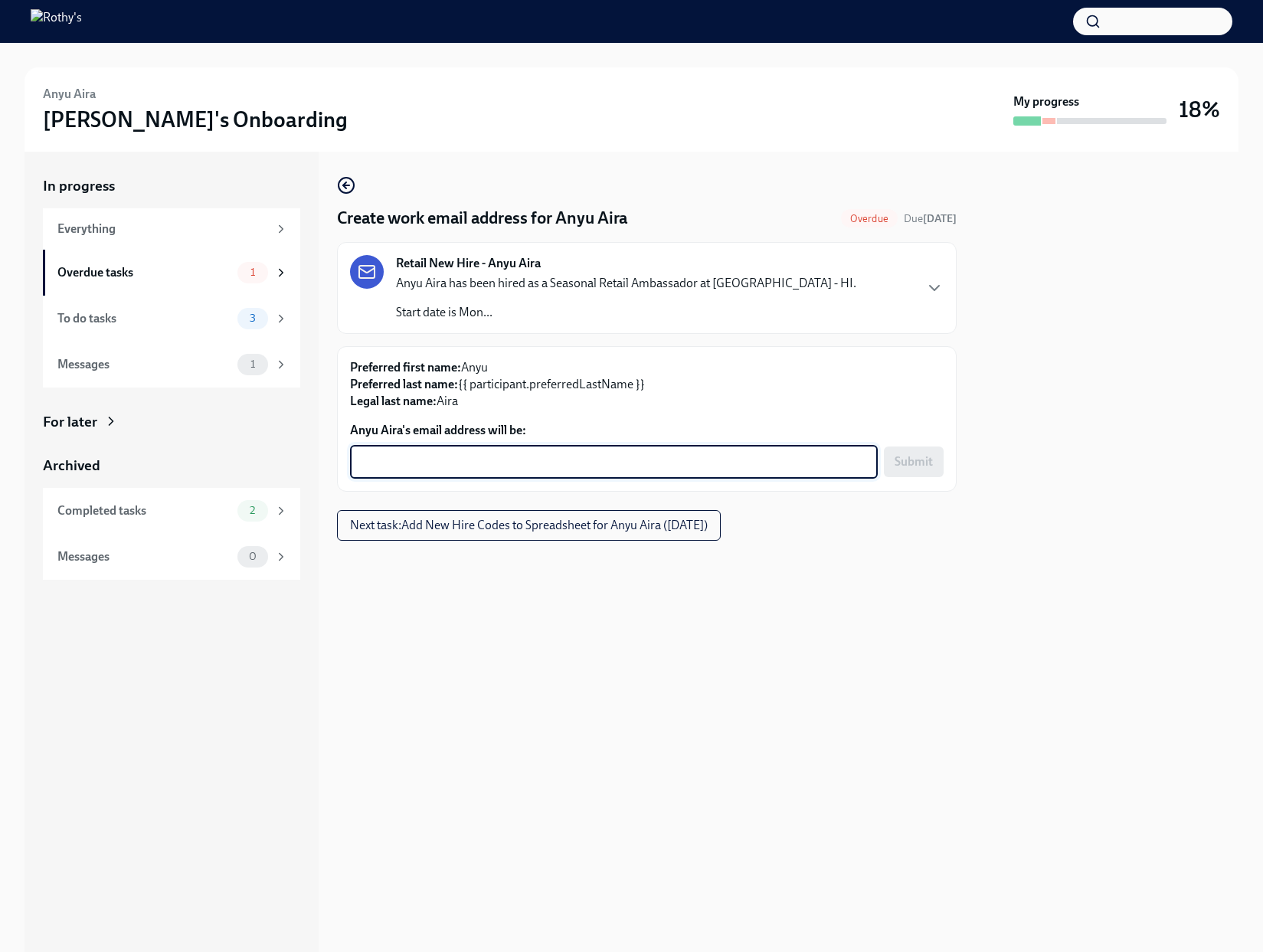
paste textarea "anyuaira@rothys.com"
type textarea "anyuaira@rothys.com"
click at [923, 463] on span "Submit" at bounding box center [913, 462] width 38 height 15
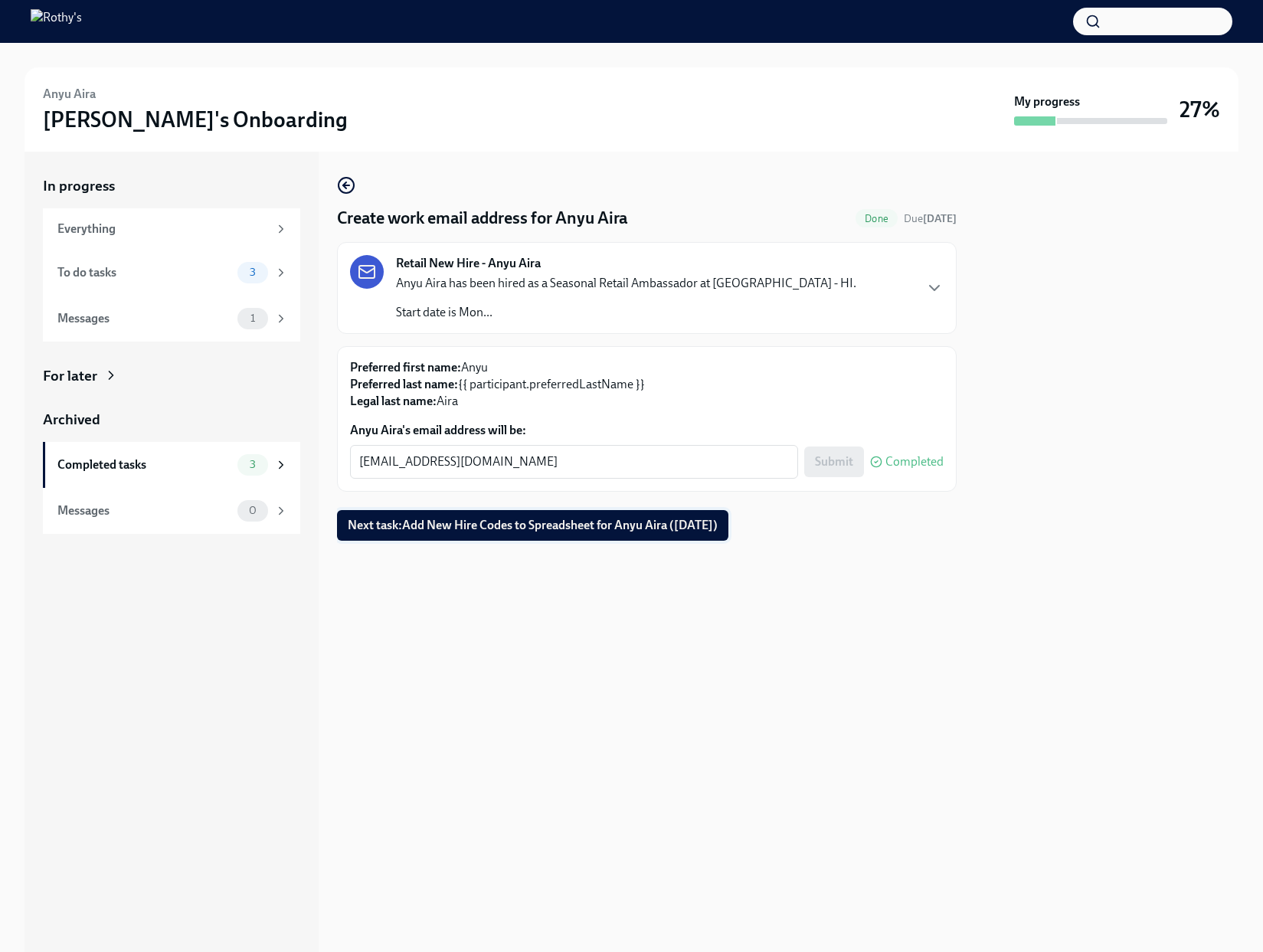
click at [517, 522] on span "Next task : Add New Hire Codes to Spreadsheet for Anyu Aira (10/06/2025)" at bounding box center [533, 525] width 370 height 15
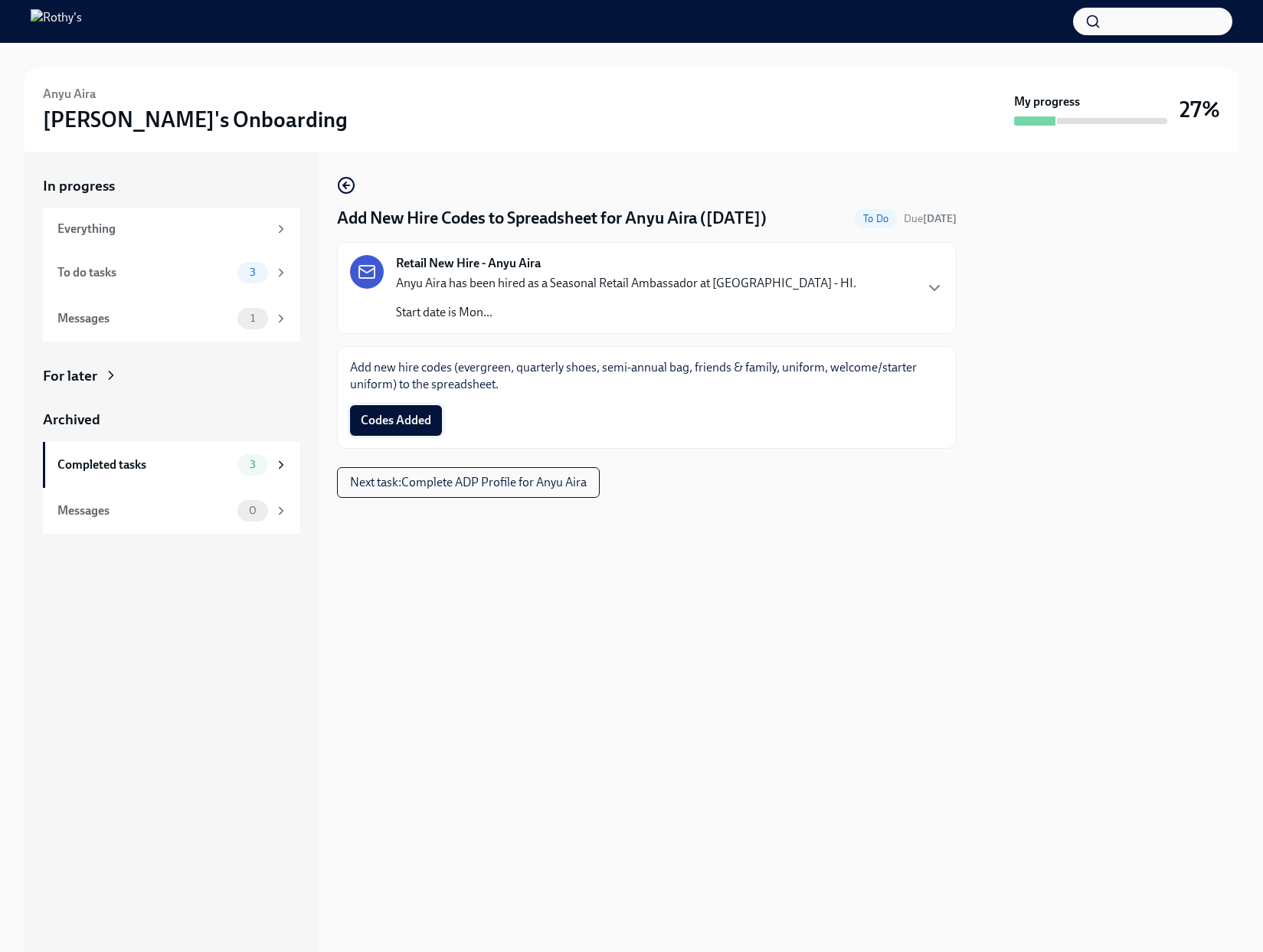
click at [421, 426] on span "Codes Added" at bounding box center [396, 420] width 70 height 15
